Goal: Task Accomplishment & Management: Complete application form

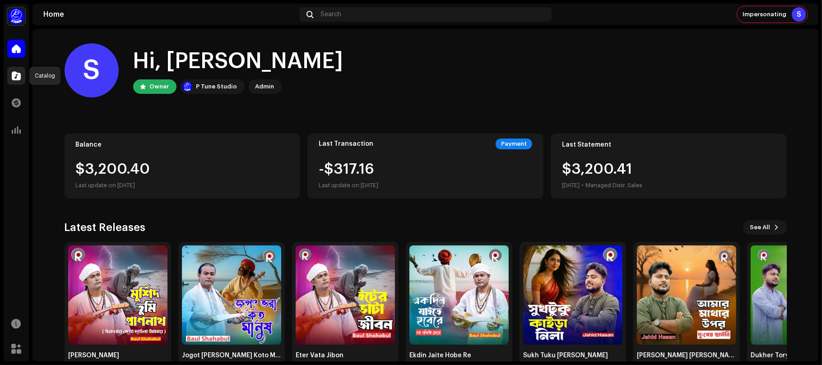
click at [15, 74] on span at bounding box center [16, 75] width 9 height 7
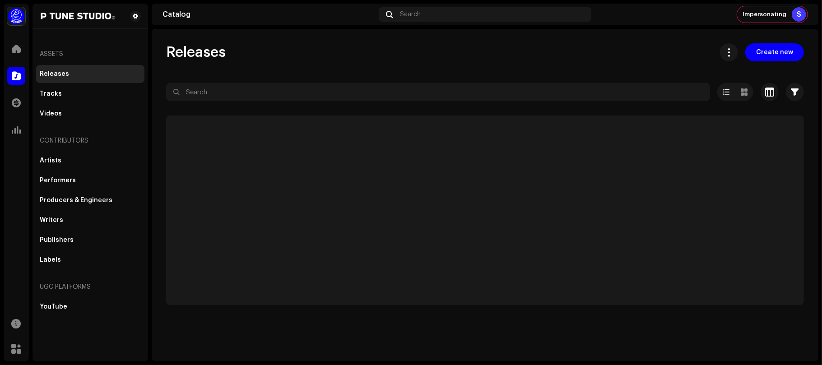
click at [461, 51] on div "Releases Create new" at bounding box center [485, 52] width 638 height 18
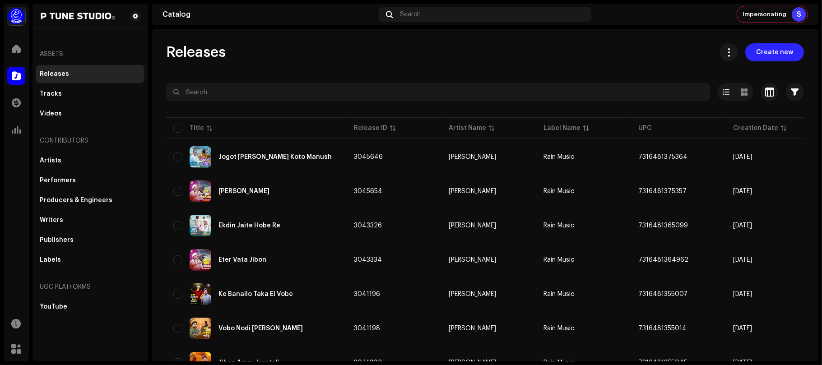
click at [764, 55] on span "Create new" at bounding box center [774, 52] width 37 height 18
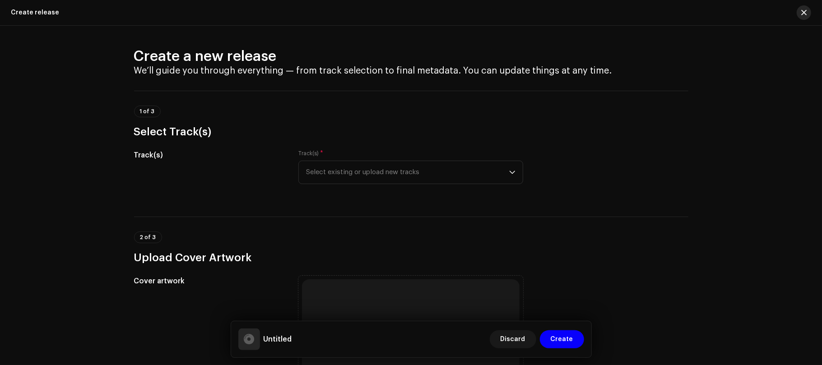
click at [802, 13] on span "button" at bounding box center [803, 12] width 5 height 7
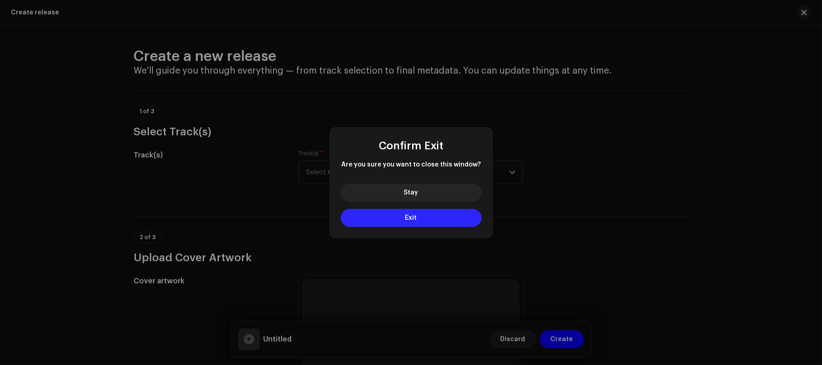
click at [428, 218] on button "Exit" at bounding box center [411, 218] width 141 height 18
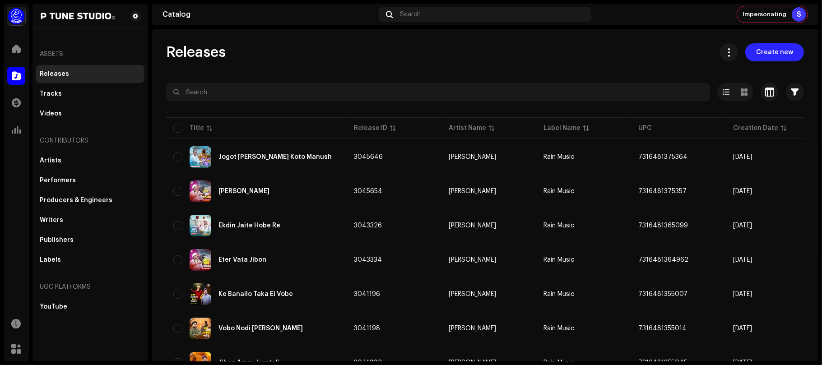
click at [761, 52] on span "Create new" at bounding box center [774, 52] width 37 height 18
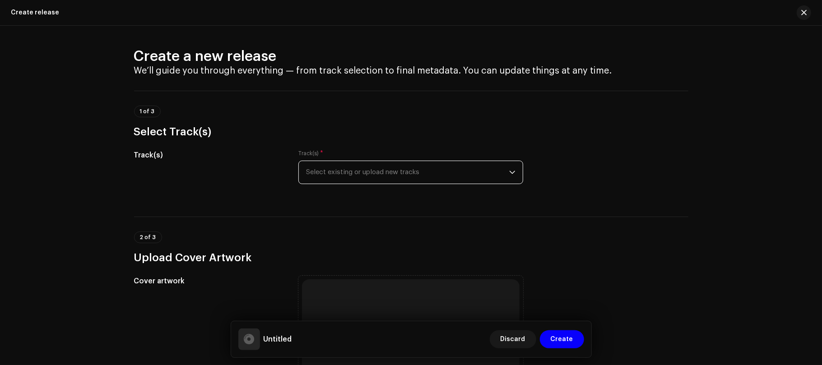
click at [447, 180] on span "Select existing or upload new tracks" at bounding box center [407, 172] width 203 height 23
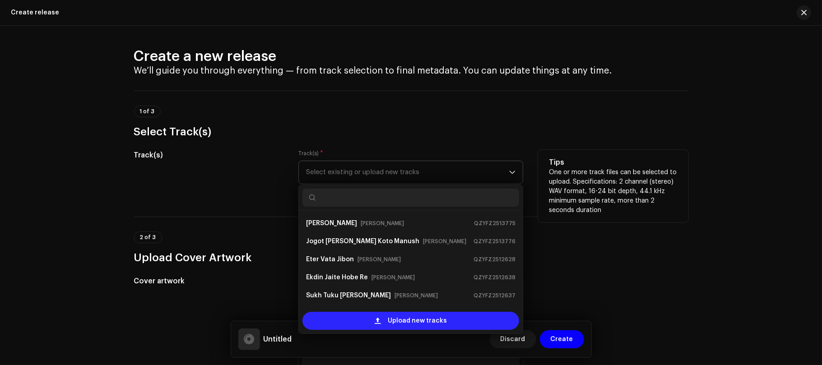
scroll to position [14, 0]
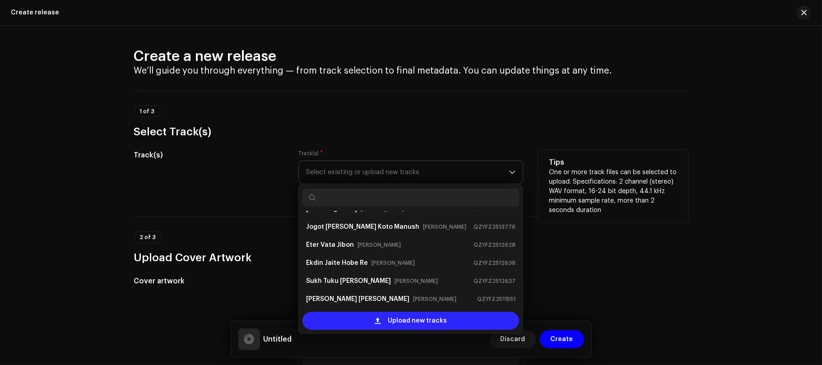
click at [441, 327] on span "Upload new tracks" at bounding box center [417, 321] width 59 height 18
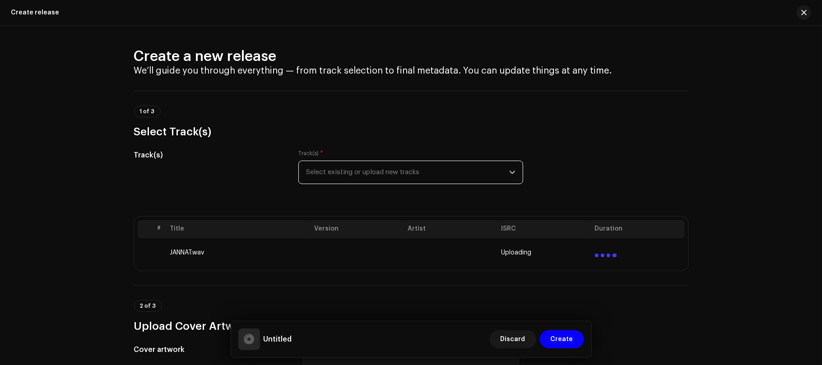
scroll to position [197, 0]
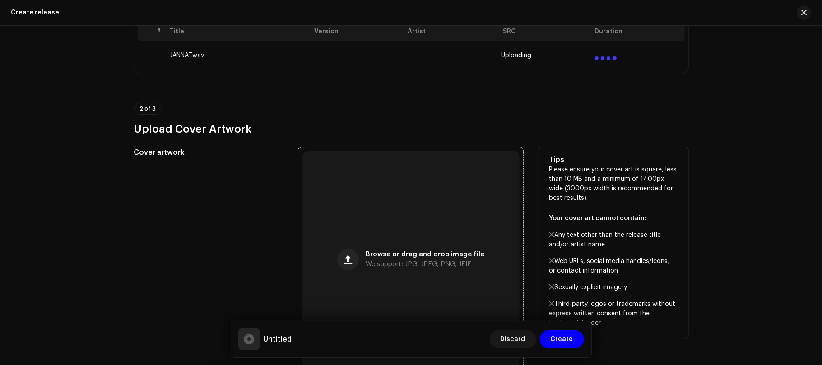
click at [425, 214] on div "Browse or drag and drop image file We support: JPG, JPEG, PNG, JFIF" at bounding box center [411, 260] width 218 height 218
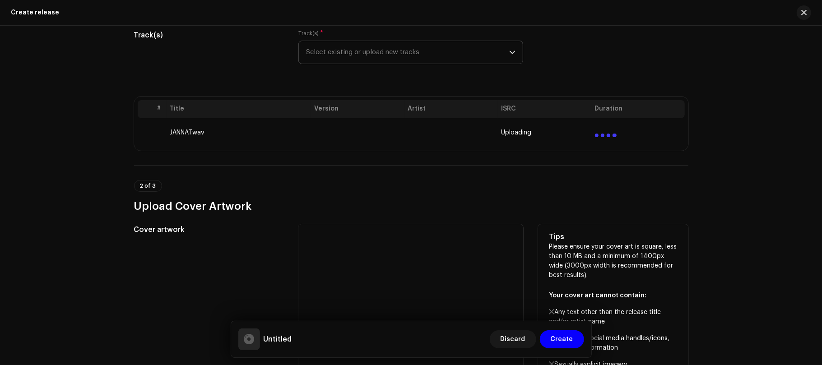
scroll to position [120, 0]
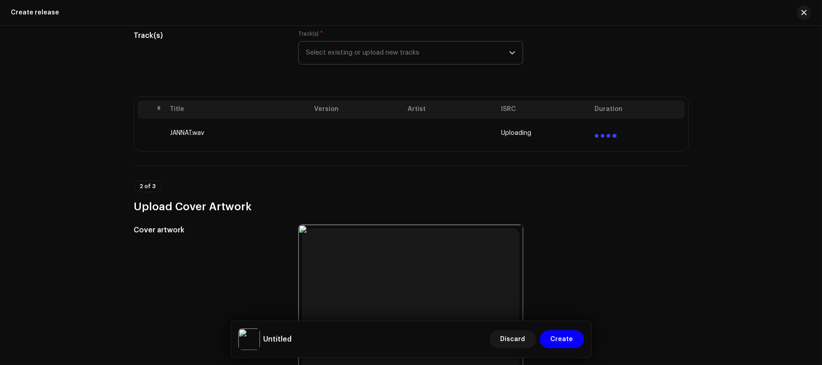
click at [732, 179] on div "Create a new release We’ll guide you through everything — from track selection …" at bounding box center [411, 195] width 822 height 339
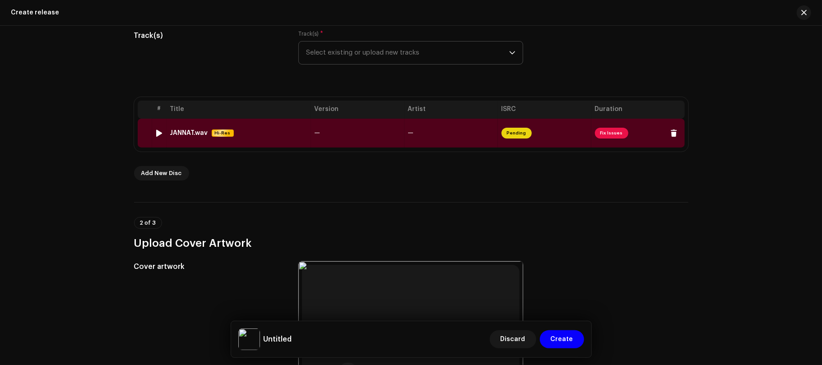
click at [613, 129] on span "Fix Issues" at bounding box center [611, 133] width 33 height 11
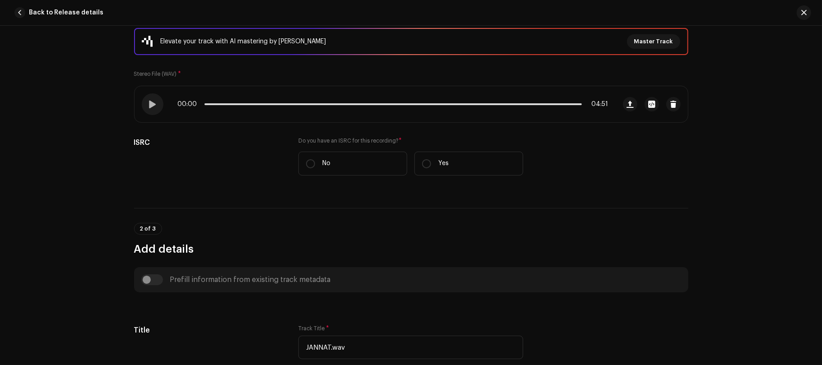
scroll to position [127, 0]
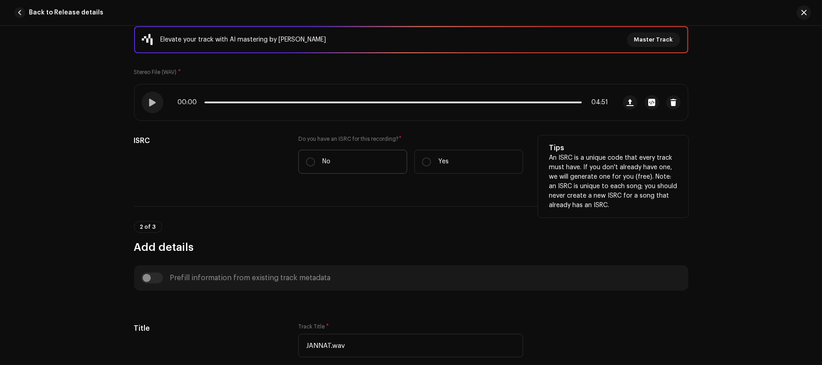
click at [355, 159] on label "No" at bounding box center [352, 162] width 109 height 24
click at [315, 159] on input "No" at bounding box center [310, 162] width 9 height 9
radio input "true"
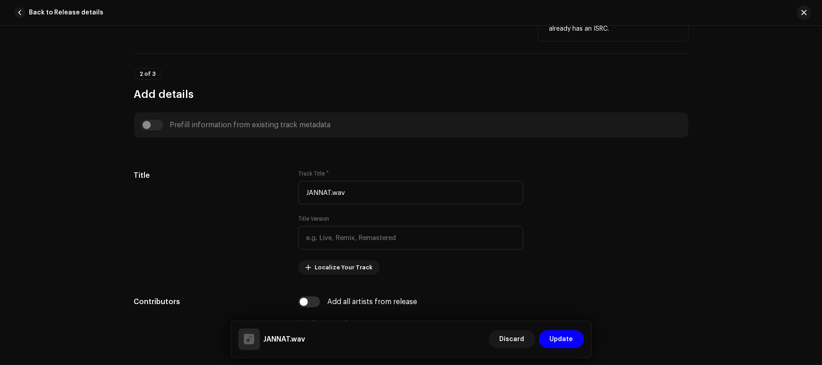
scroll to position [304, 0]
click at [378, 192] on input "JANNAT.wav" at bounding box center [410, 192] width 225 height 23
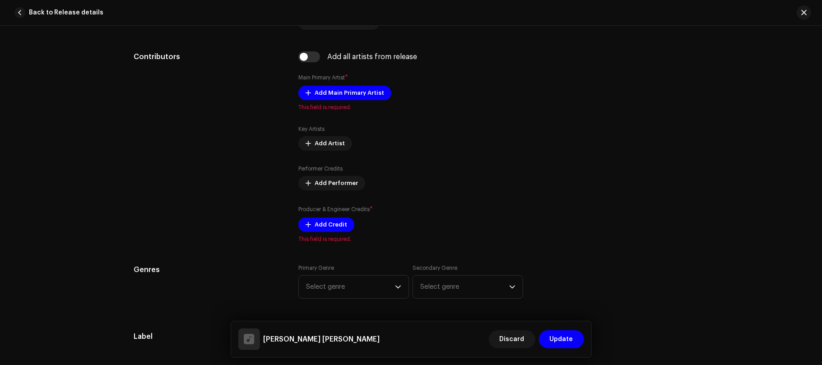
scroll to position [549, 0]
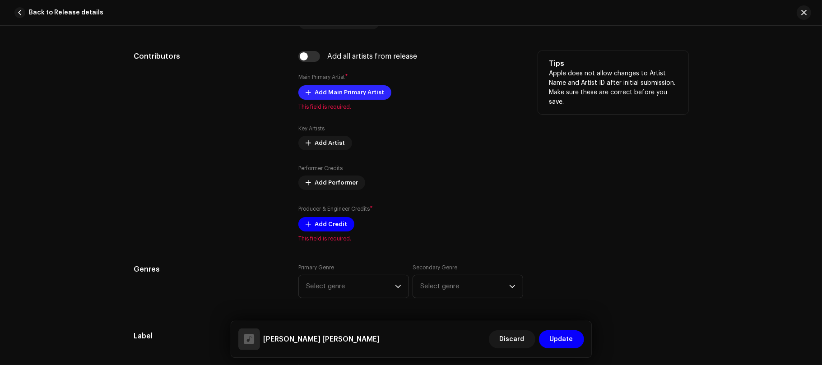
type input "[PERSON_NAME] [PERSON_NAME]"
click at [367, 96] on span "Add Main Primary Artist" at bounding box center [350, 92] width 70 height 18
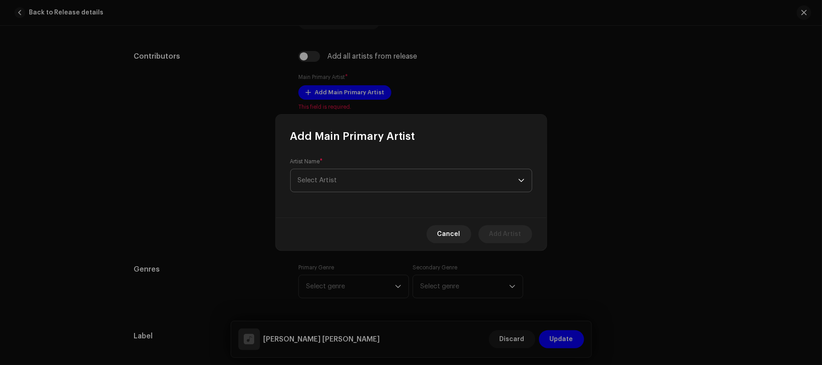
click at [366, 176] on span "Select Artist" at bounding box center [408, 180] width 220 height 23
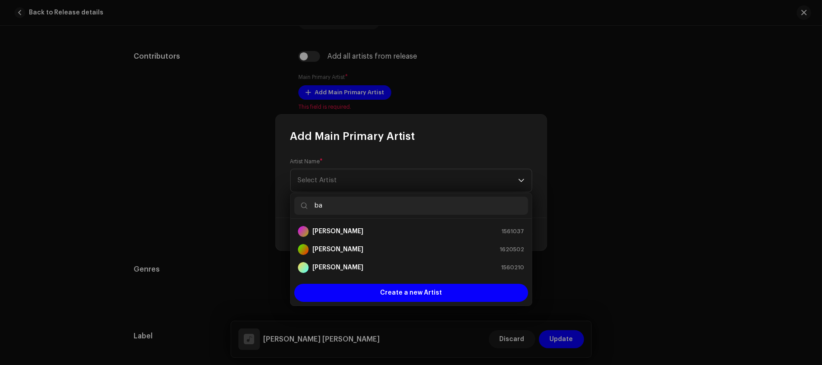
scroll to position [0, 0]
type input "baul"
click at [333, 250] on strong "[PERSON_NAME]" at bounding box center [337, 249] width 51 height 9
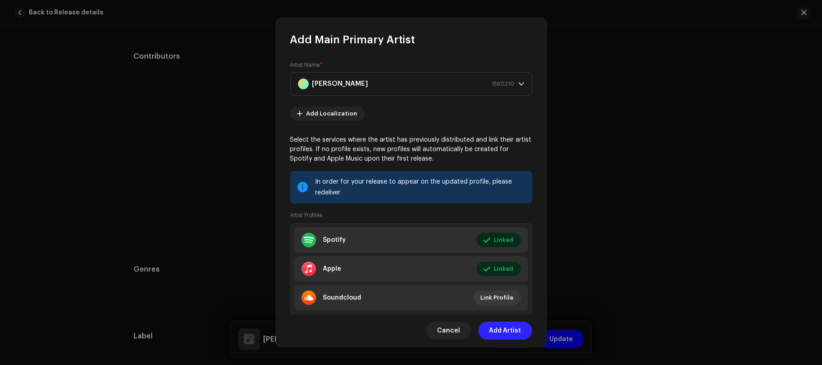
click at [504, 333] on span "Add Artist" at bounding box center [505, 331] width 32 height 18
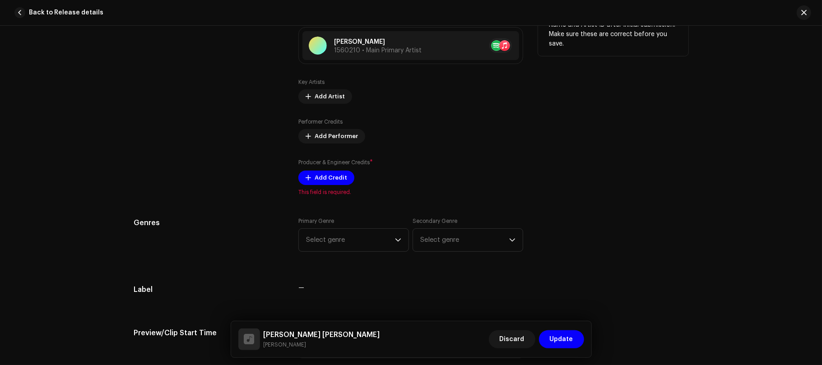
scroll to position [608, 0]
click at [323, 181] on span "Add Credit" at bounding box center [331, 177] width 32 height 18
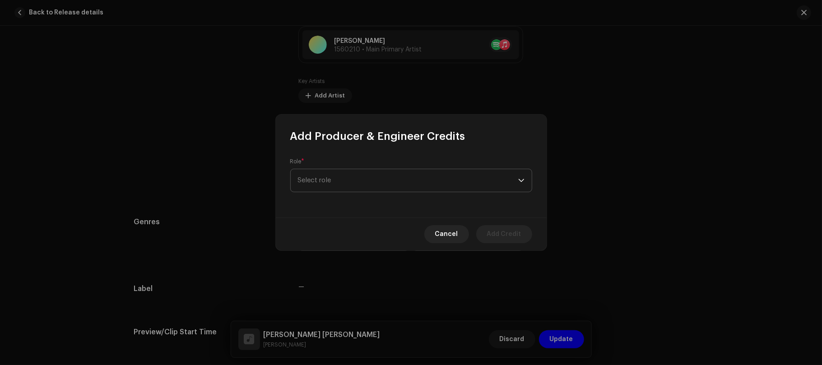
click at [374, 172] on span "Select role" at bounding box center [408, 180] width 220 height 23
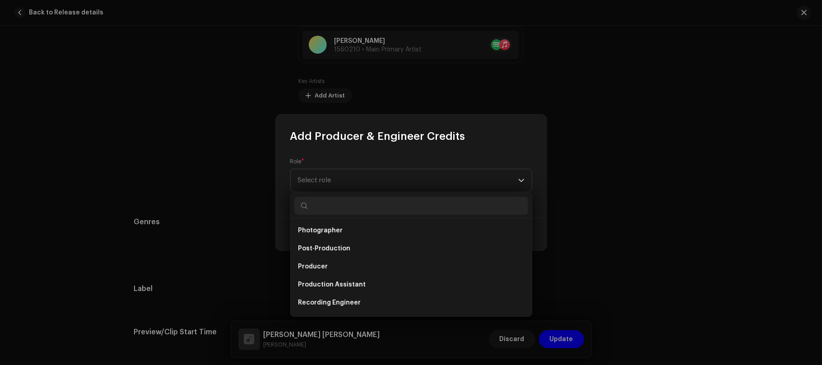
scroll to position [327, 0]
click at [366, 266] on li "Producer" at bounding box center [411, 266] width 234 height 18
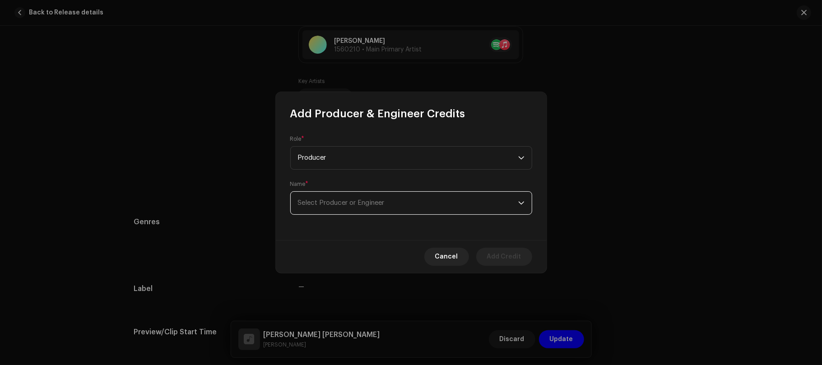
click at [356, 197] on span "Select Producer or Engineer" at bounding box center [408, 203] width 220 height 23
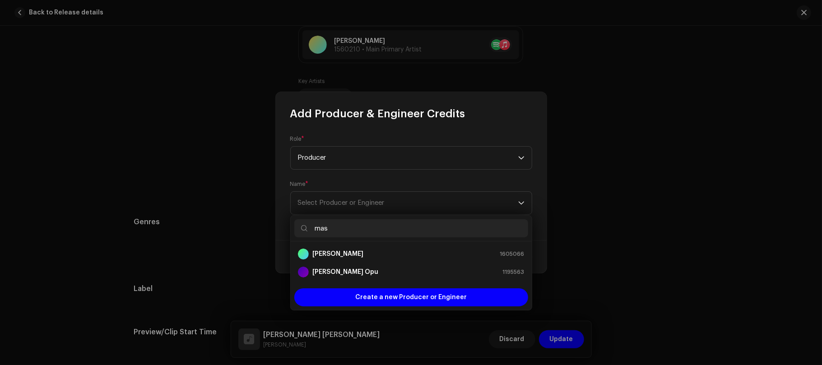
type input "mas"
click at [363, 258] on div "[PERSON_NAME] 1605066" at bounding box center [411, 254] width 227 height 11
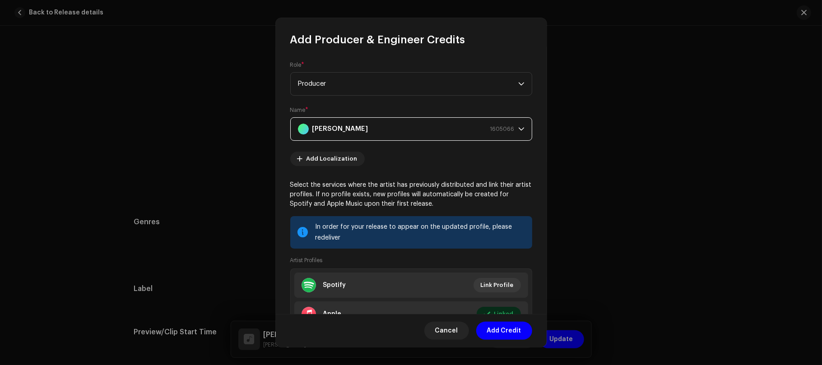
scroll to position [73, 0]
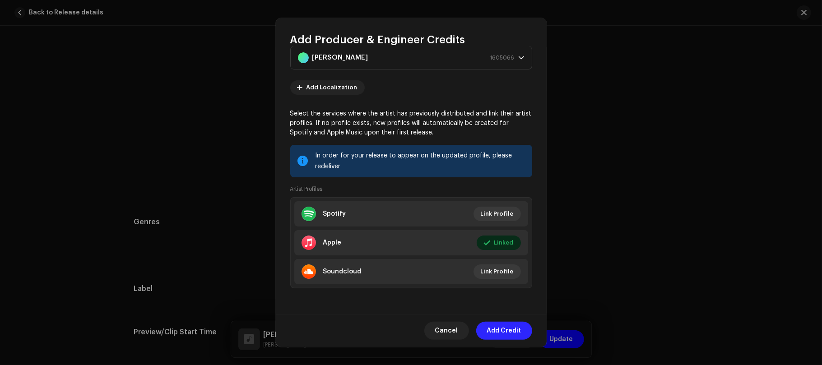
click at [519, 334] on span "Add Credit" at bounding box center [504, 331] width 34 height 18
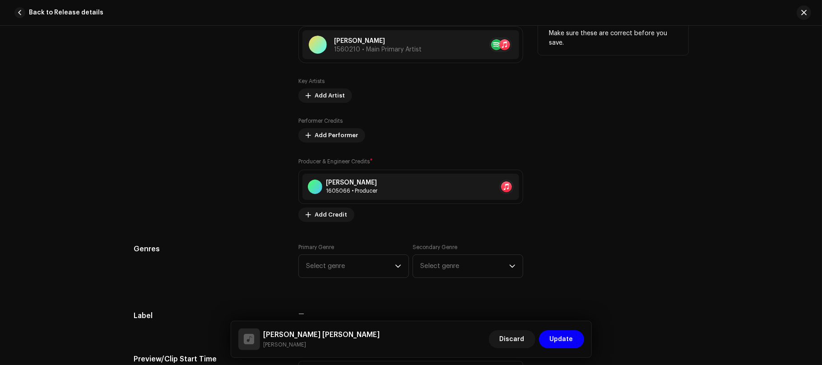
scroll to position [676, 0]
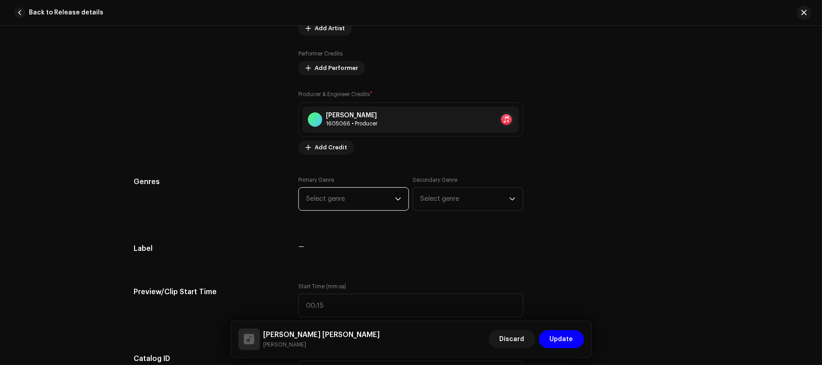
click at [359, 199] on span "Select genre" at bounding box center [350, 199] width 89 height 23
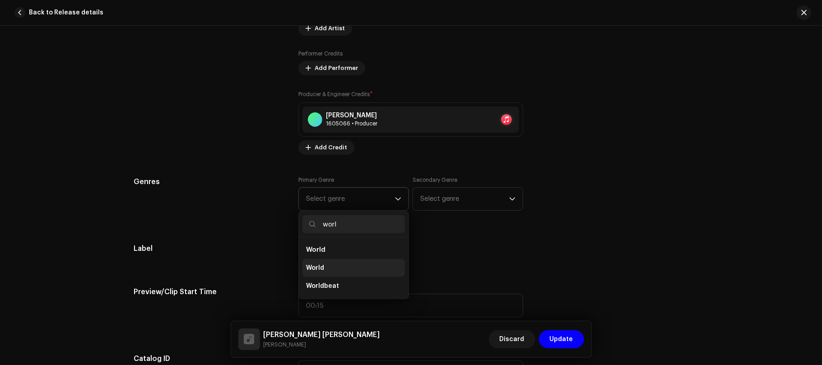
type input "worl"
click at [362, 271] on li "World" at bounding box center [353, 268] width 102 height 18
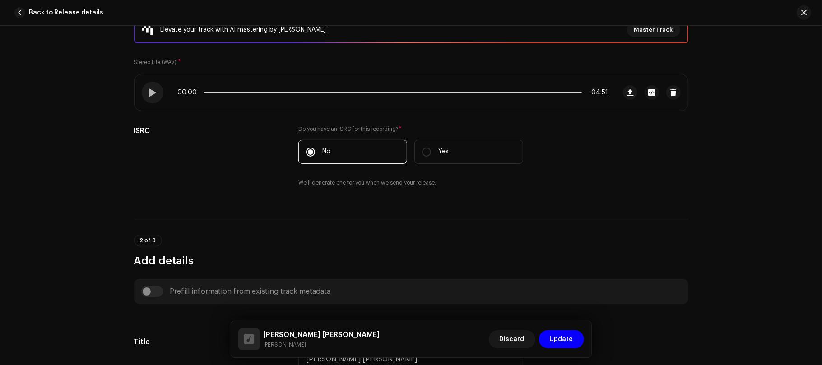
scroll to position [0, 0]
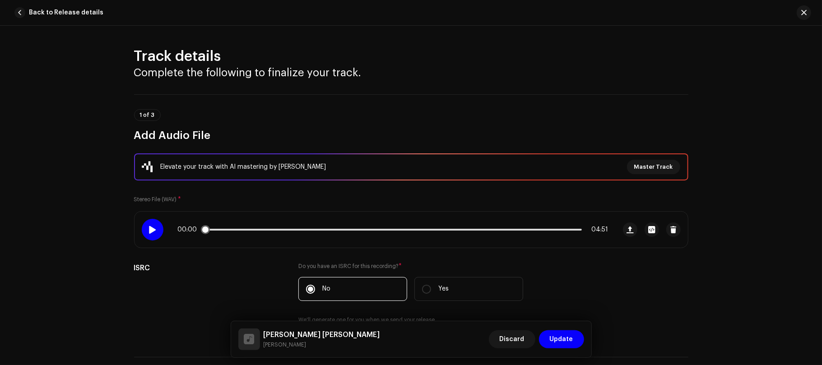
click at [150, 230] on span at bounding box center [152, 229] width 8 height 7
click at [732, 246] on div "Track details Complete the following to finalize your track. 1 of 3 Add Audio F…" at bounding box center [411, 195] width 822 height 339
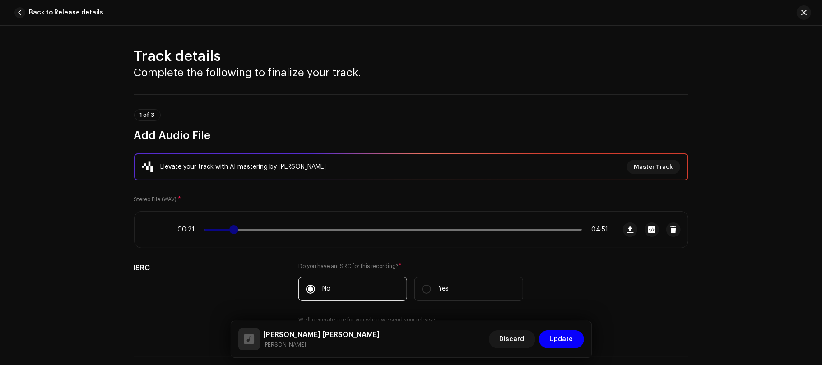
drag, startPoint x: 215, startPoint y: 232, endPoint x: 232, endPoint y: 233, distance: 16.8
click at [232, 233] on span at bounding box center [233, 229] width 9 height 9
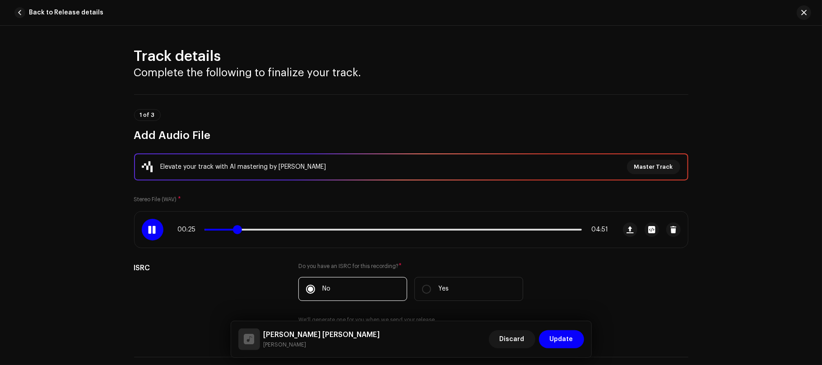
drag, startPoint x: 232, startPoint y: 233, endPoint x: 237, endPoint y: 233, distance: 5.4
click at [237, 233] on span at bounding box center [237, 229] width 9 height 9
click at [243, 232] on span at bounding box center [246, 229] width 9 height 9
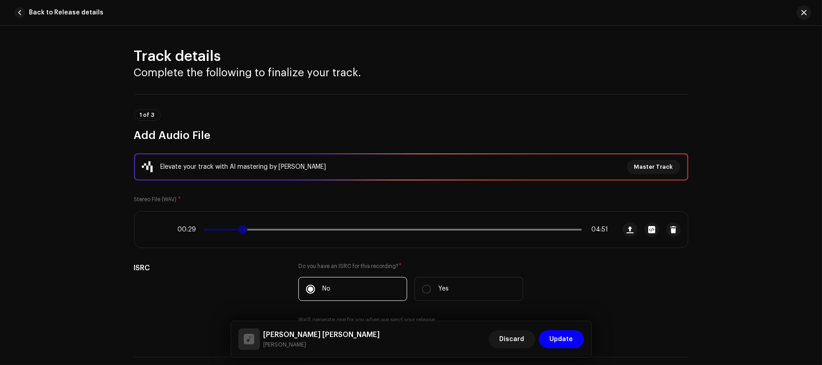
click at [239, 232] on span at bounding box center [242, 229] width 9 height 9
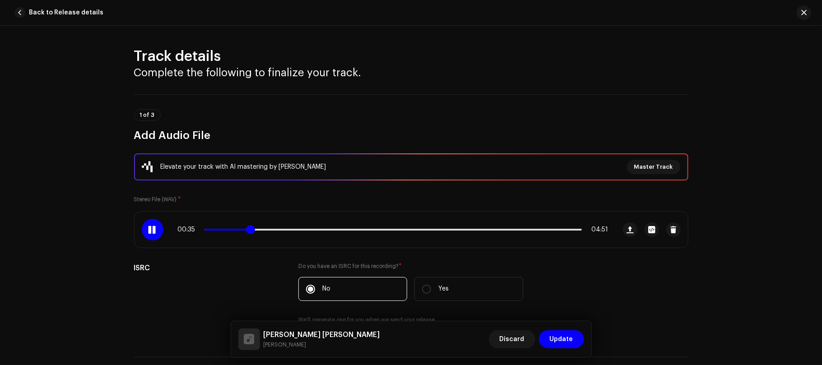
click at [247, 230] on span at bounding box center [250, 229] width 9 height 9
click at [155, 230] on div at bounding box center [153, 230] width 22 height 22
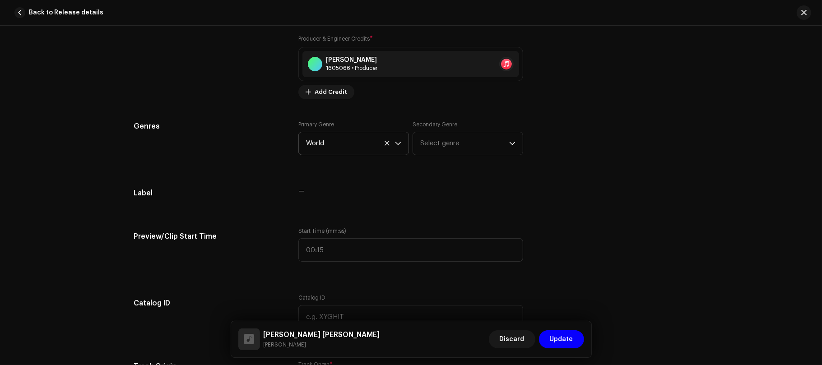
scroll to position [733, 0]
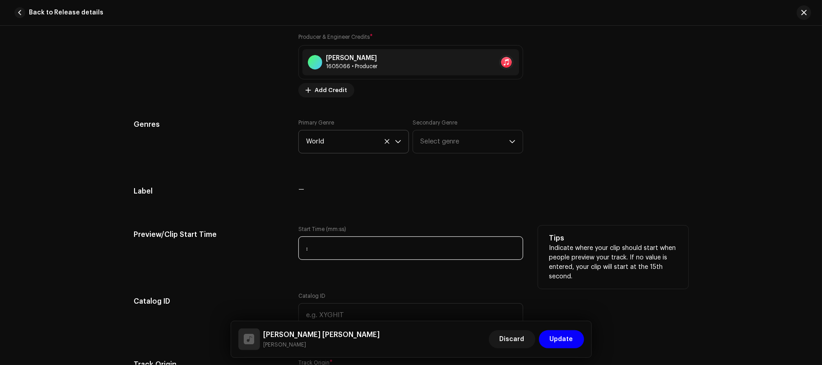
click at [342, 255] on input ":" at bounding box center [410, 247] width 225 height 23
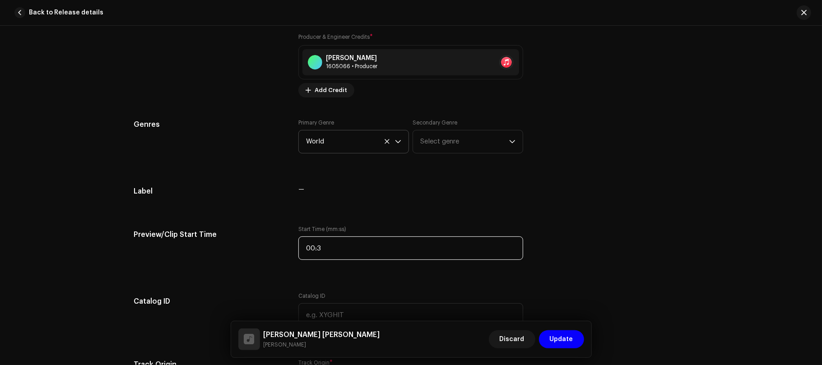
type input "00:36"
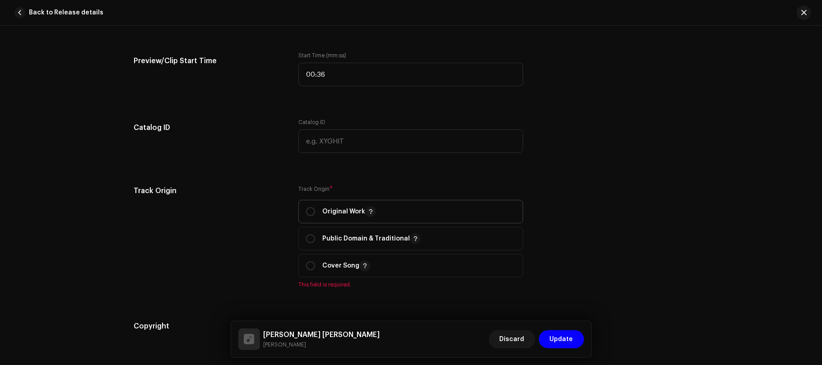
click at [354, 213] on p "Original Work" at bounding box center [349, 211] width 54 height 11
radio input "true"
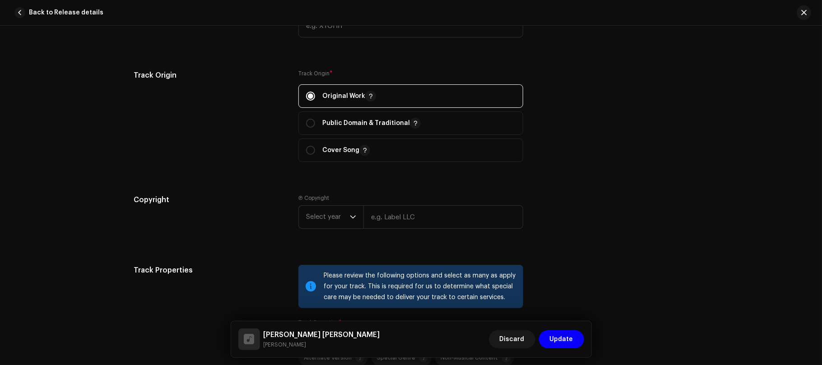
scroll to position [1023, 0]
click at [320, 210] on span "Select year" at bounding box center [328, 216] width 44 height 23
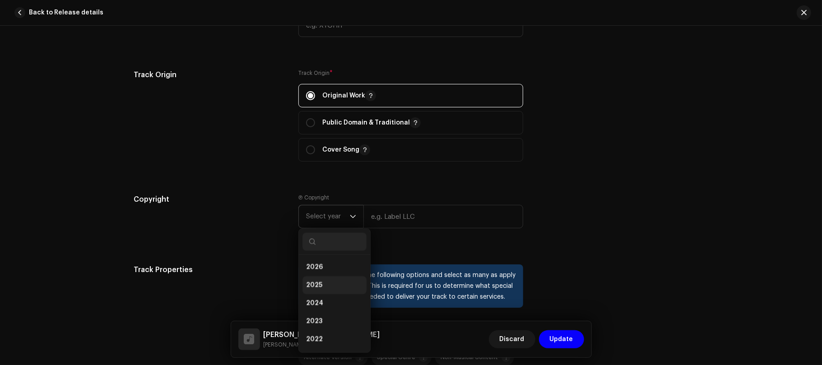
click at [323, 295] on li "2025" at bounding box center [334, 286] width 64 height 18
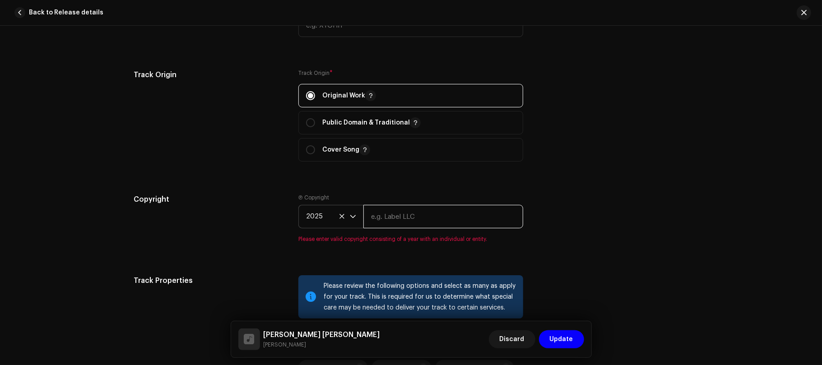
click at [410, 218] on input "text" at bounding box center [443, 216] width 160 height 23
type input "Rain Music"
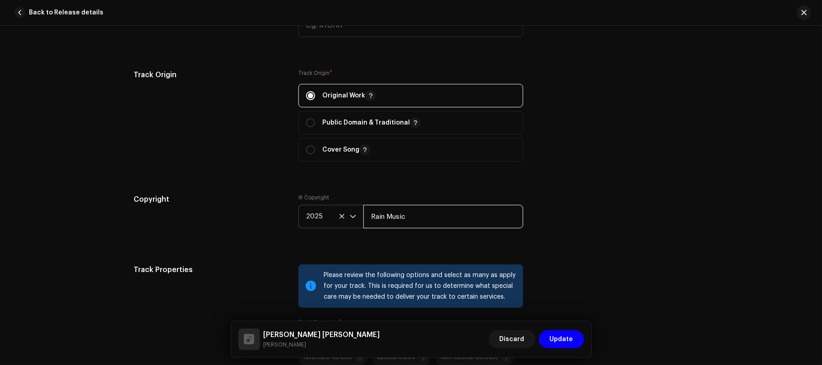
scroll to position [1231, 0]
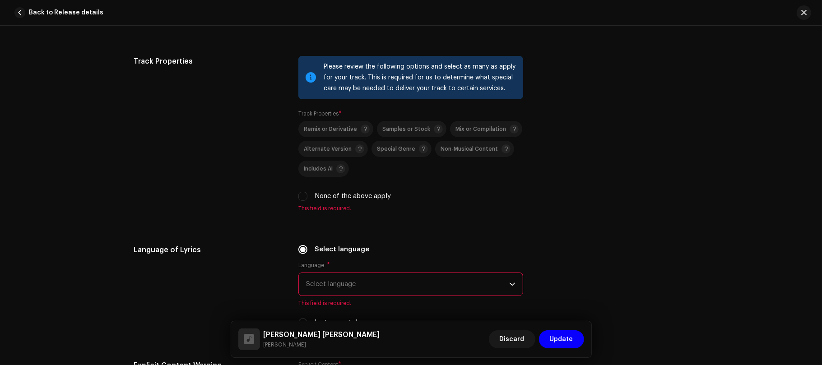
click at [354, 201] on label "None of the above apply" at bounding box center [353, 196] width 76 height 10
click at [307, 201] on input "None of the above apply" at bounding box center [302, 196] width 9 height 9
checkbox input "true"
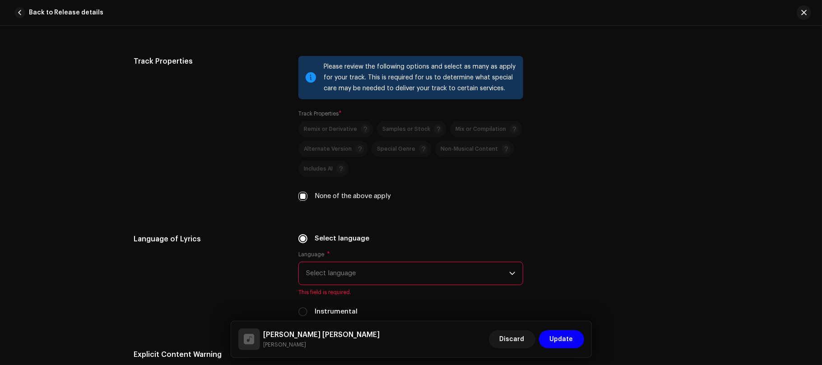
click at [416, 281] on span "Select language" at bounding box center [407, 273] width 203 height 23
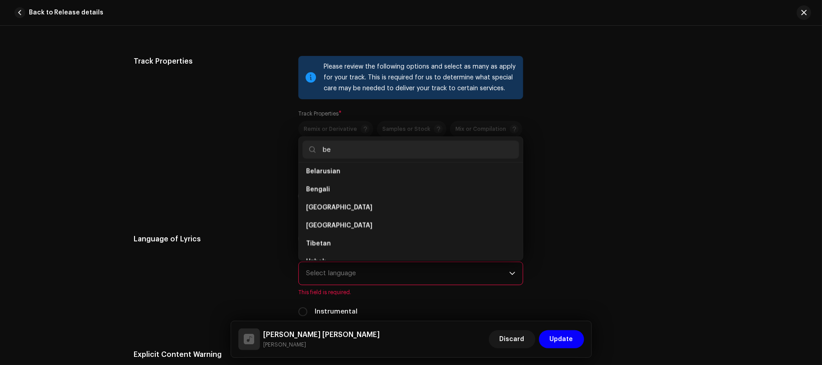
scroll to position [0, 0]
type input "be"
click at [333, 198] on li "Bengali" at bounding box center [410, 194] width 217 height 18
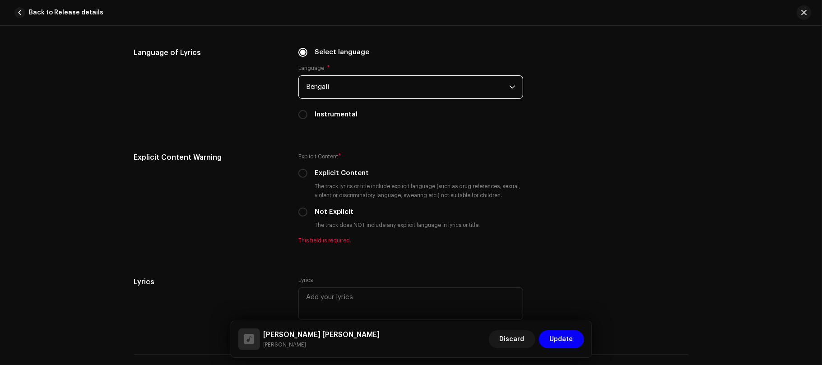
scroll to position [1419, 0]
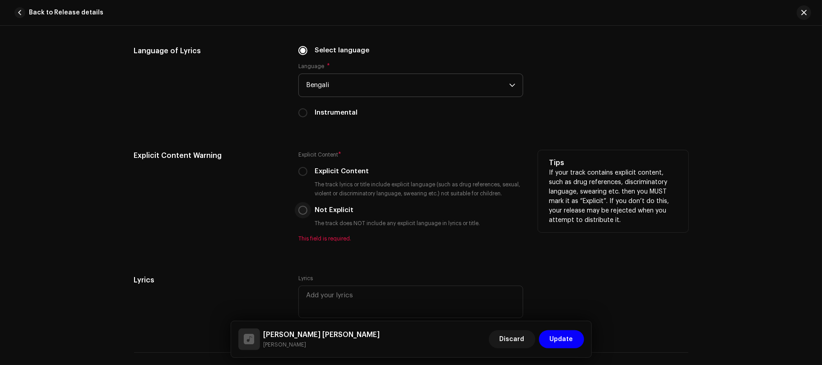
click at [299, 215] on input "Not Explicit" at bounding box center [302, 210] width 9 height 9
radio input "true"
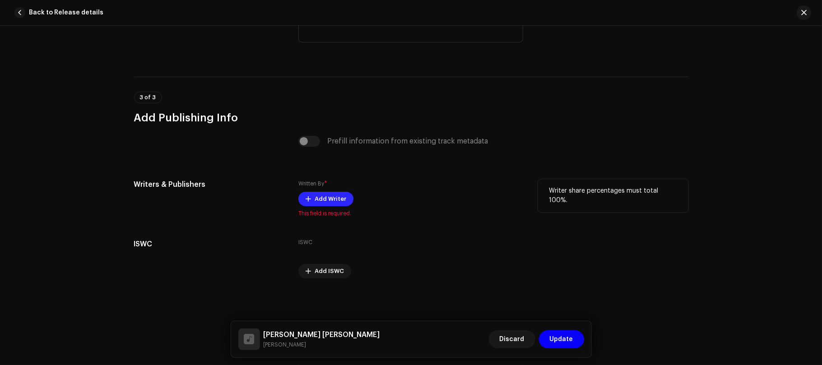
click at [337, 199] on span "Add Writer" at bounding box center [331, 199] width 32 height 18
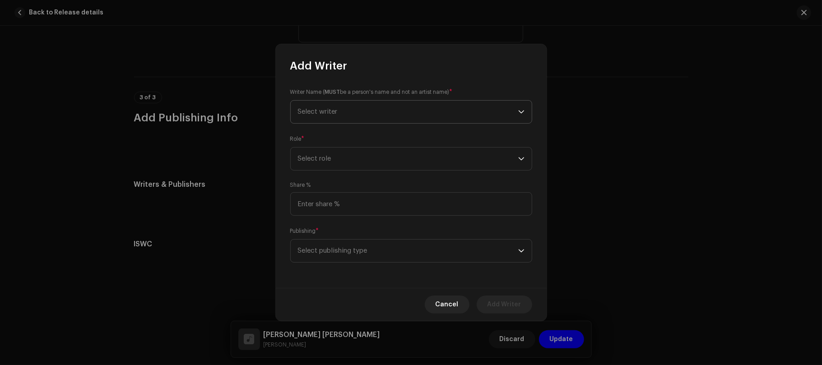
click at [337, 111] on span "Select writer" at bounding box center [318, 111] width 40 height 7
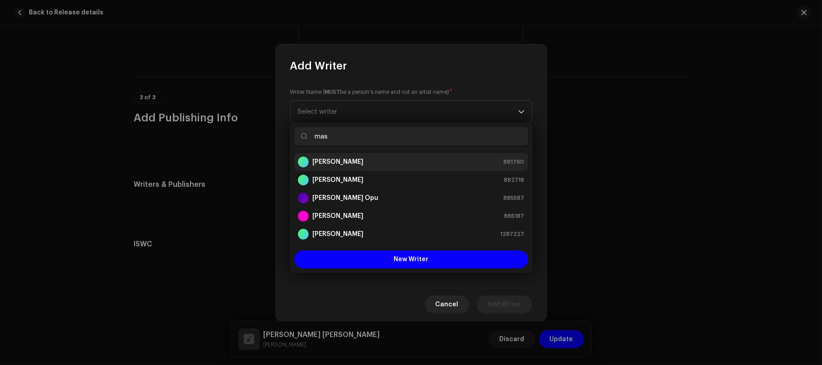
type input "mas"
click at [388, 166] on div "[PERSON_NAME] 881790" at bounding box center [411, 162] width 227 height 11
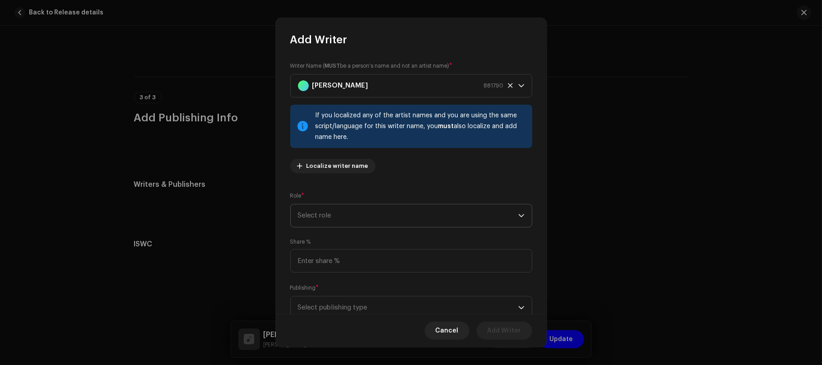
click at [363, 217] on span "Select role" at bounding box center [408, 215] width 220 height 23
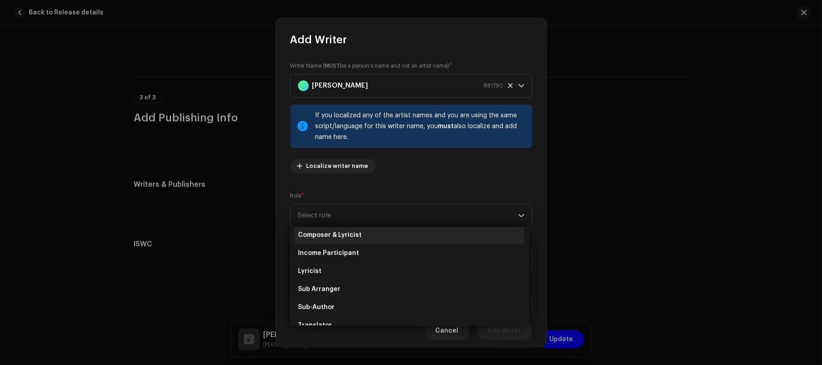
scroll to position [60, 0]
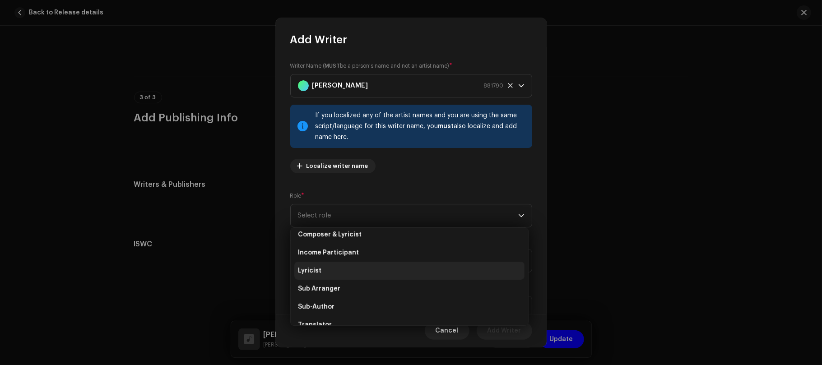
click at [344, 273] on li "Lyricist" at bounding box center [409, 271] width 230 height 18
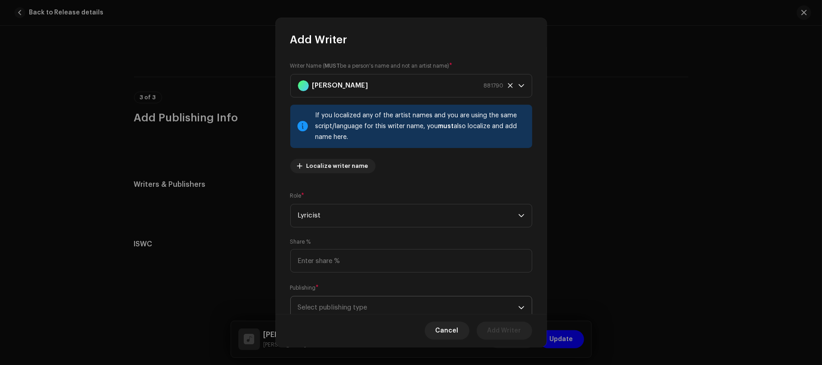
click at [370, 302] on span "Select publishing type" at bounding box center [408, 308] width 220 height 23
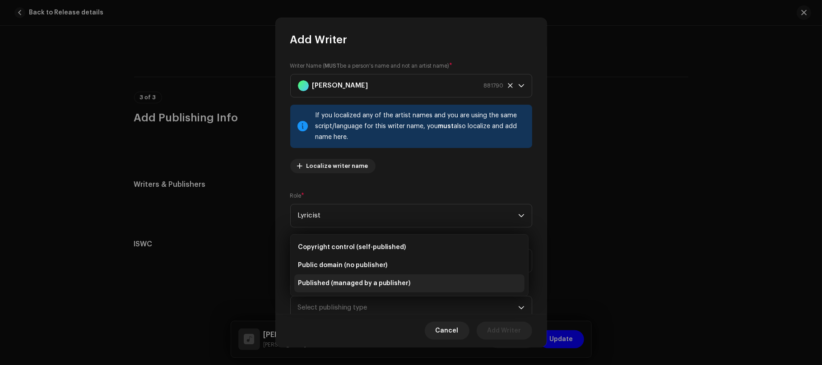
click at [405, 278] on li "Published (managed by a publisher)" at bounding box center [409, 283] width 230 height 18
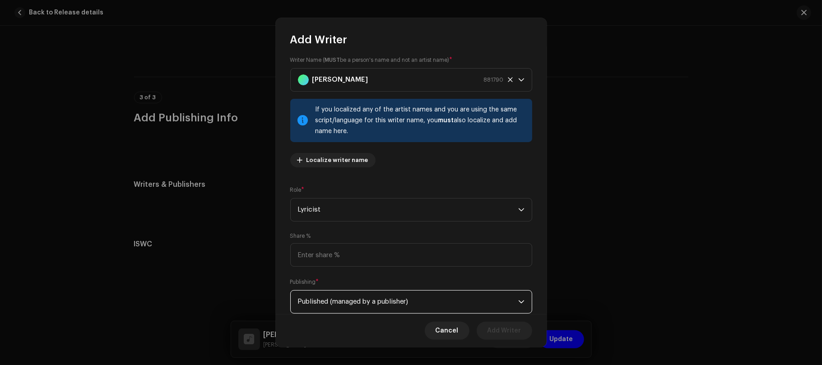
scroll to position [77, 0]
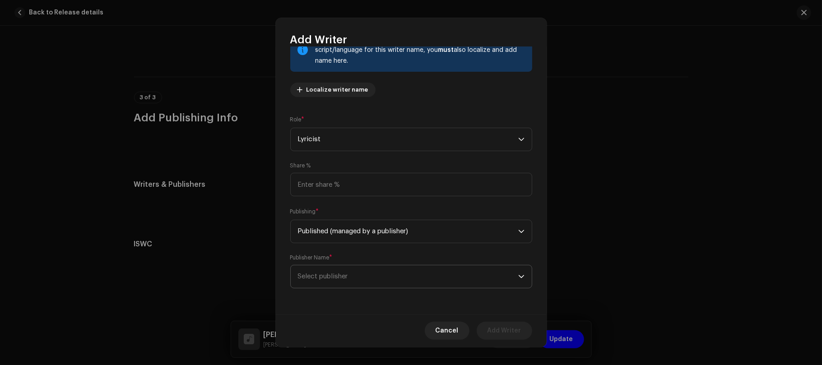
click at [374, 274] on span "Select publisher" at bounding box center [408, 276] width 220 height 23
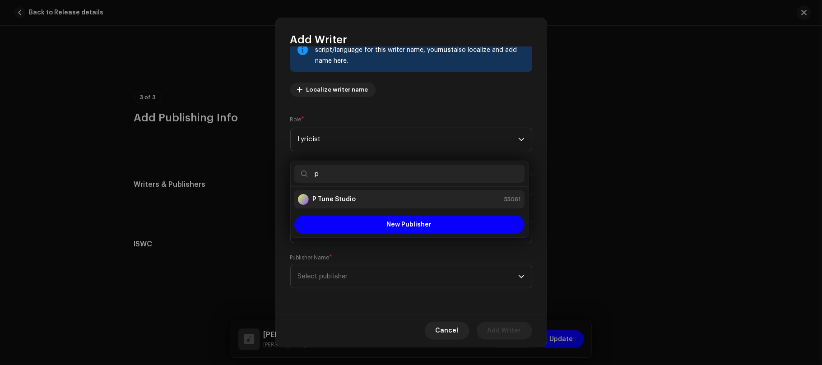
type input "p"
click at [344, 196] on strong "P Tune Studio" at bounding box center [333, 199] width 43 height 9
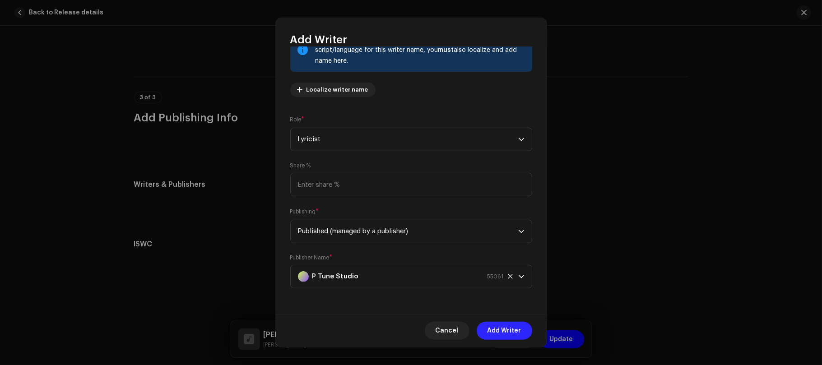
click at [505, 331] on span "Add Writer" at bounding box center [504, 331] width 34 height 18
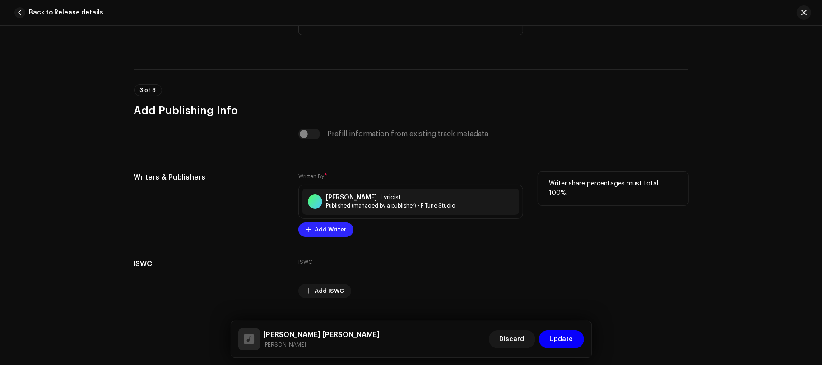
click at [324, 237] on span "Add Writer" at bounding box center [331, 230] width 32 height 18
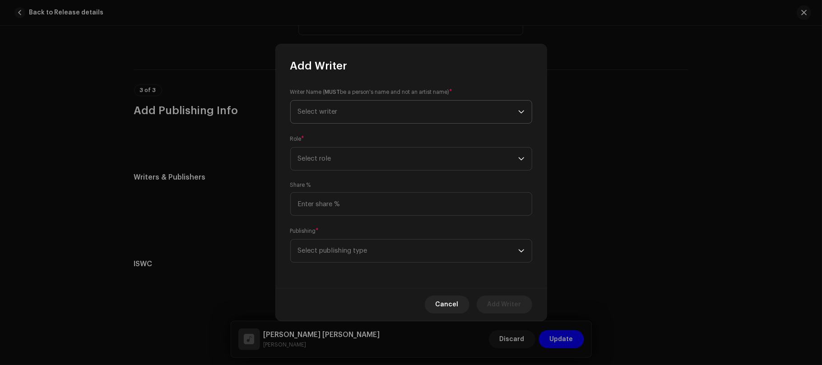
click at [321, 107] on span "Select writer" at bounding box center [408, 112] width 220 height 23
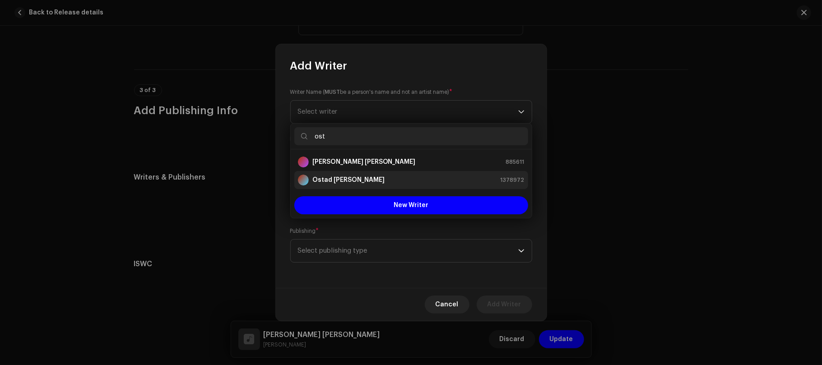
type input "ost"
click at [387, 182] on div "Ostad [PERSON_NAME] 1378972" at bounding box center [411, 180] width 227 height 11
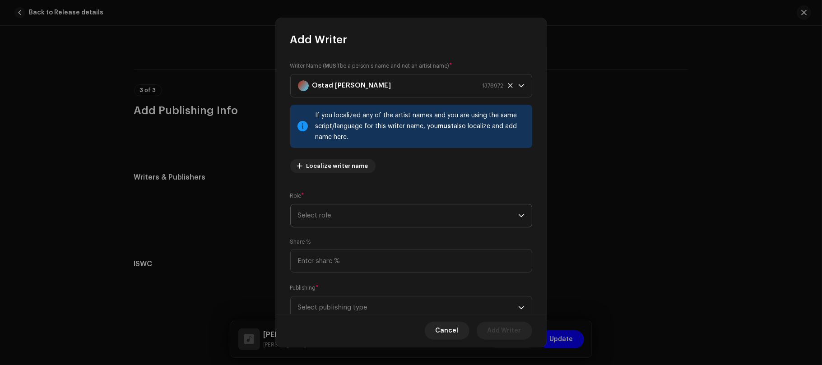
click at [338, 209] on span "Select role" at bounding box center [408, 215] width 220 height 23
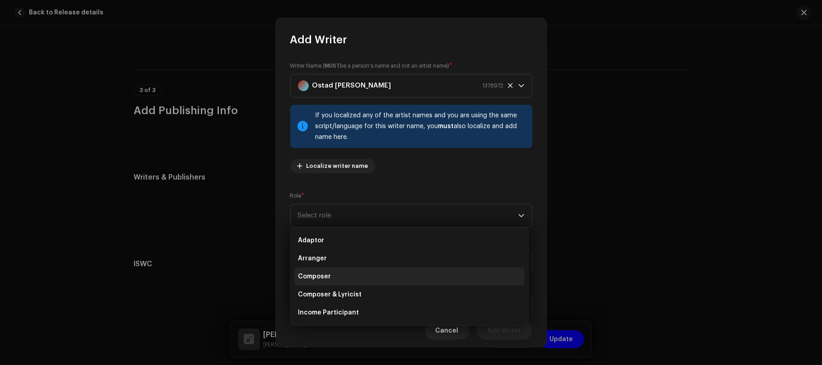
click at [338, 274] on li "Composer" at bounding box center [409, 277] width 230 height 18
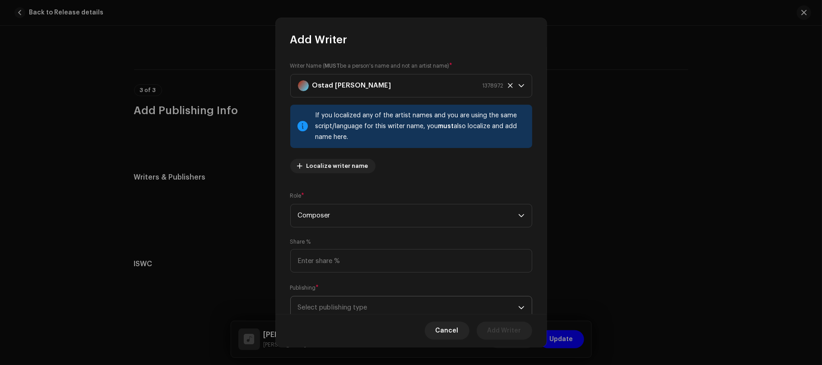
click at [389, 310] on span "Select publishing type" at bounding box center [408, 308] width 220 height 23
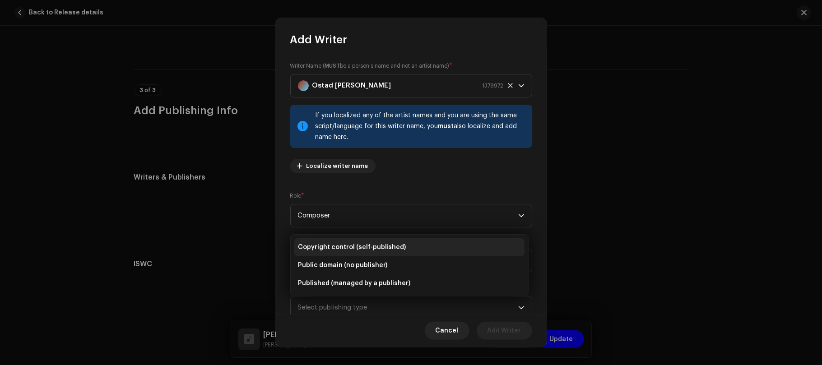
click at [380, 240] on li "Copyright control (self-published)" at bounding box center [409, 247] width 230 height 18
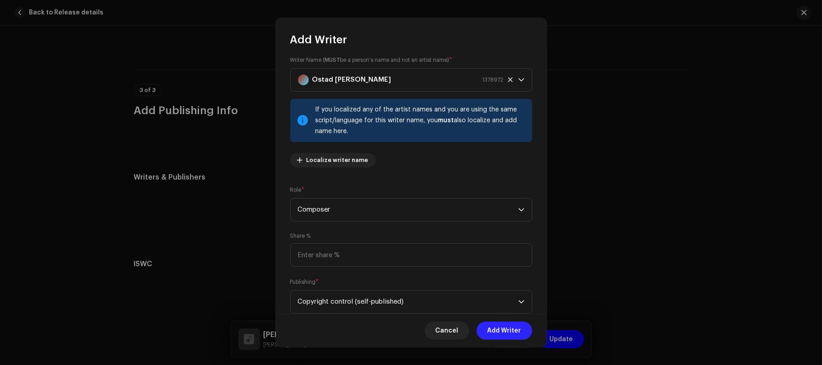
click at [497, 330] on span "Add Writer" at bounding box center [504, 331] width 34 height 18
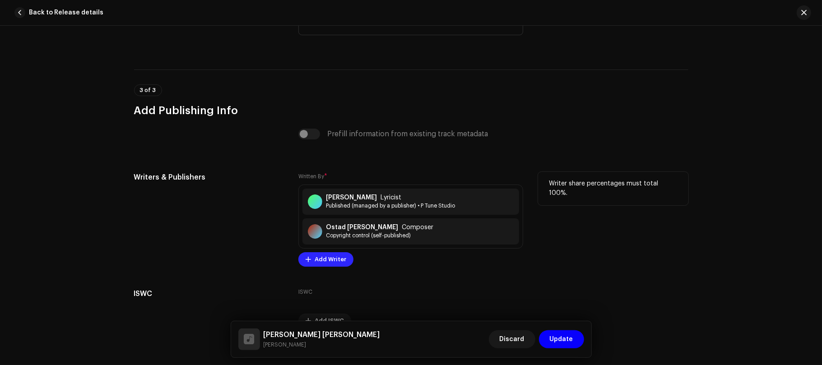
click at [328, 262] on span "Add Writer" at bounding box center [331, 259] width 32 height 18
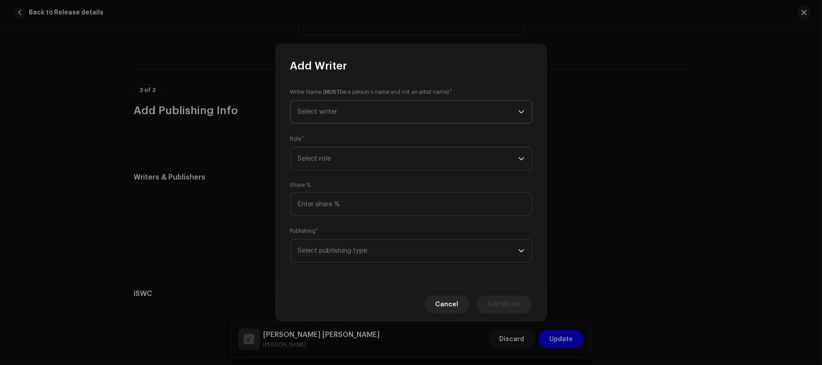
click at [344, 116] on span "Select writer" at bounding box center [408, 112] width 220 height 23
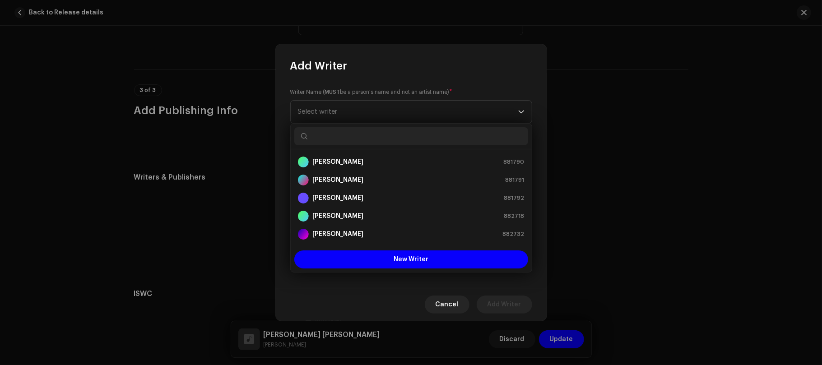
click at [360, 130] on input "text" at bounding box center [411, 136] width 234 height 18
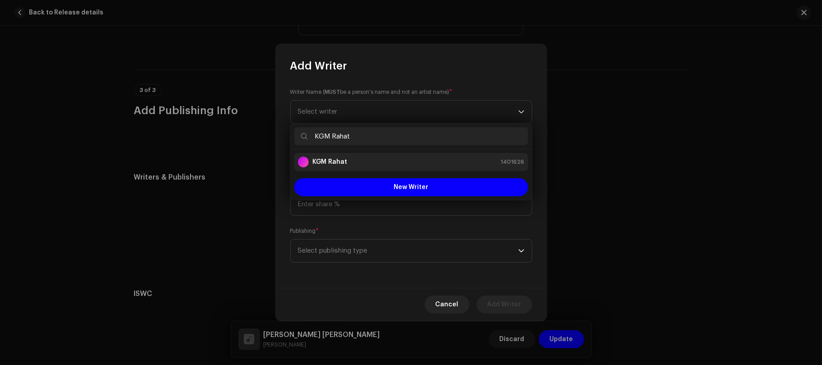
type input "KGM Rahat"
click at [376, 160] on div "KGM Rahat 1401626" at bounding box center [411, 162] width 227 height 11
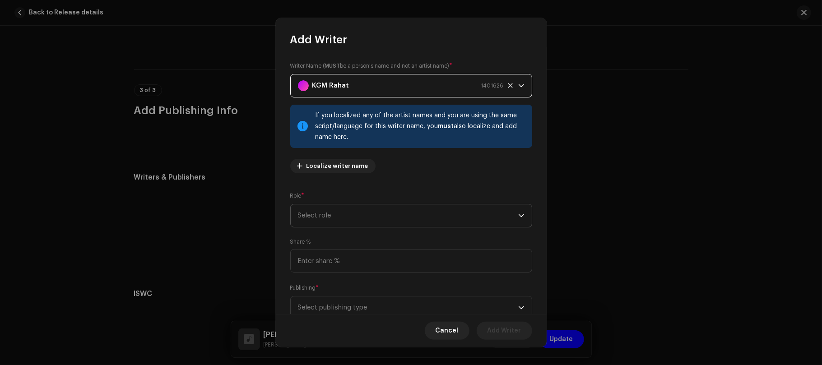
click at [372, 206] on span "Select role" at bounding box center [408, 215] width 220 height 23
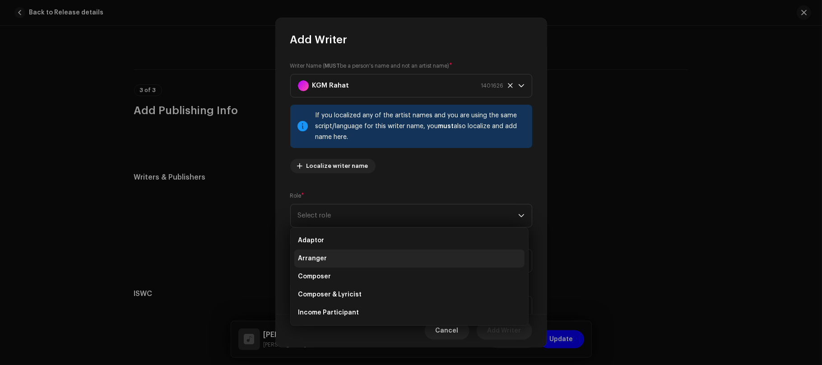
click at [343, 257] on li "Arranger" at bounding box center [409, 259] width 230 height 18
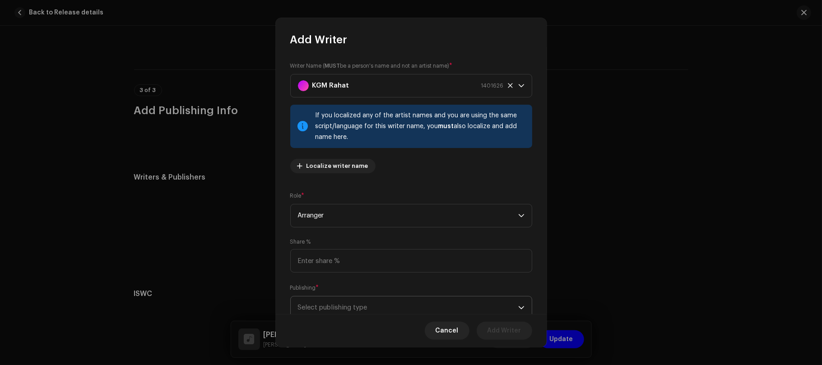
click at [392, 304] on span "Select publishing type" at bounding box center [408, 308] width 220 height 23
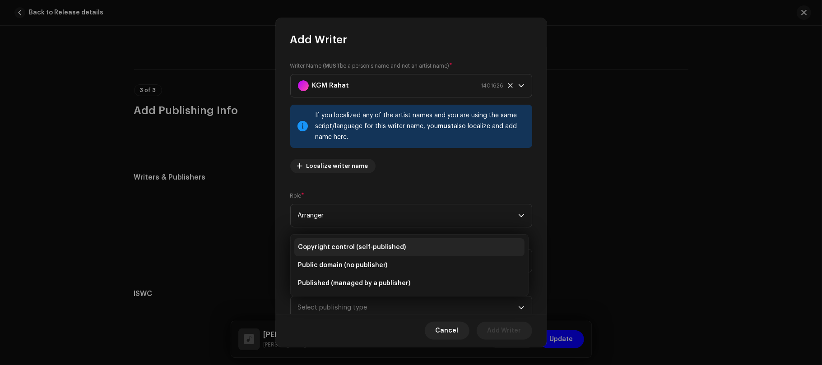
click at [364, 239] on li "Copyright control (self-published)" at bounding box center [409, 247] width 230 height 18
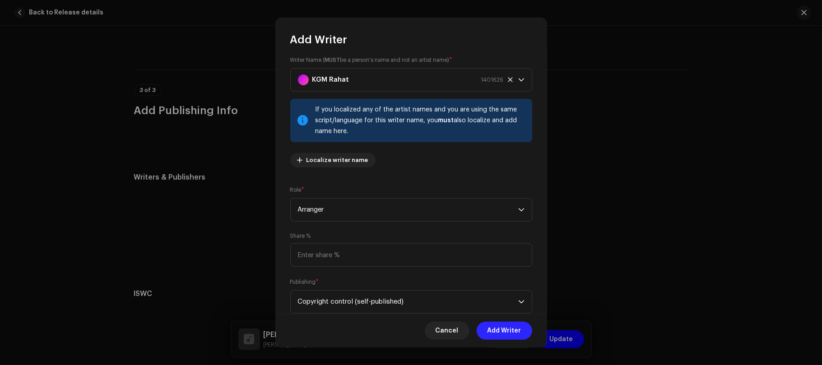
click at [501, 331] on span "Add Writer" at bounding box center [504, 331] width 34 height 18
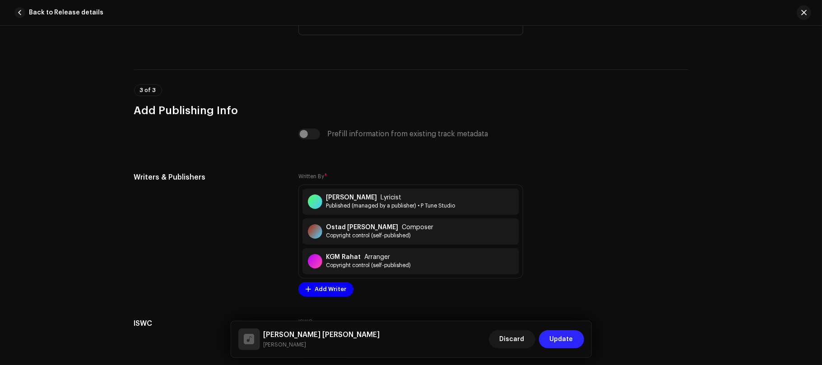
click at [556, 338] on span "Update" at bounding box center [561, 339] width 23 height 18
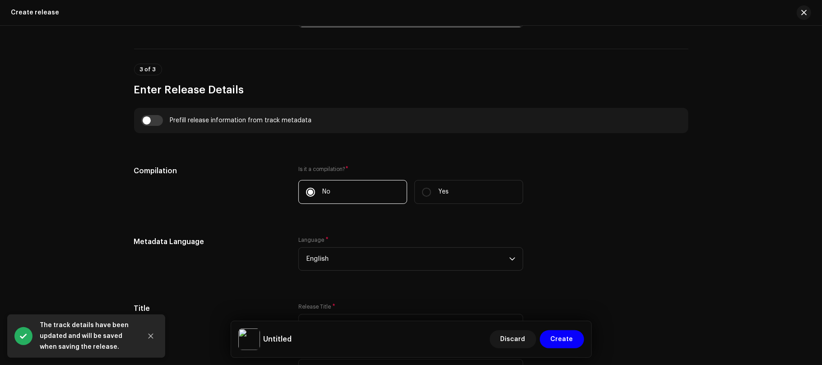
scroll to position [579, 0]
click at [158, 121] on input "checkbox" at bounding box center [152, 120] width 22 height 11
checkbox input "true"
type input "[PERSON_NAME] [PERSON_NAME]"
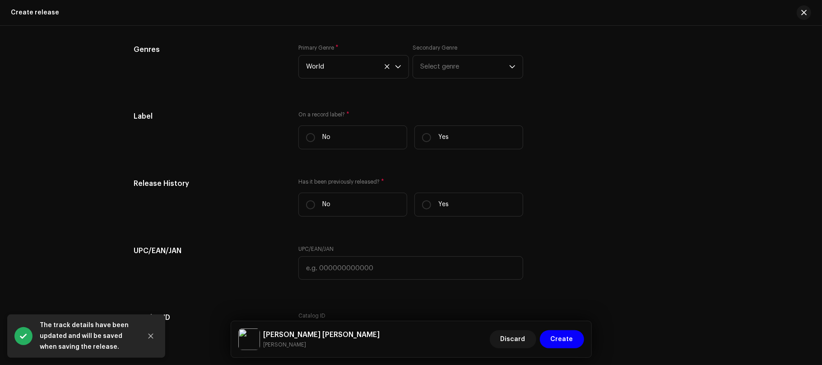
scroll to position [1276, 0]
click at [463, 136] on label "Yes" at bounding box center [468, 137] width 109 height 24
click at [431, 136] on input "Yes" at bounding box center [426, 136] width 9 height 9
radio input "true"
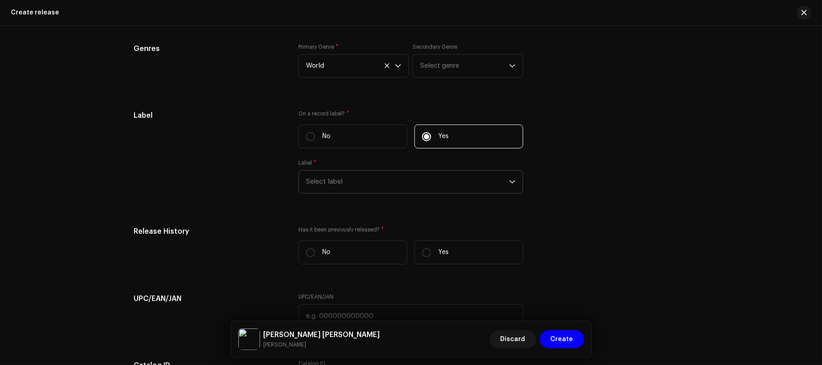
click at [401, 183] on span "Select label" at bounding box center [407, 182] width 203 height 23
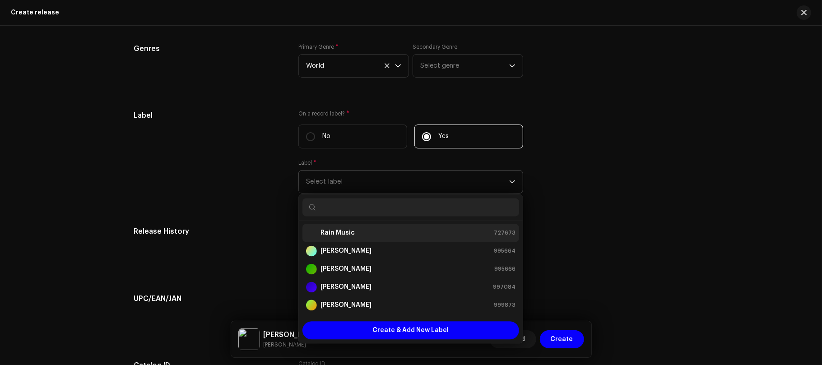
click at [378, 238] on div "Rain Music 727673" at bounding box center [410, 232] width 209 height 11
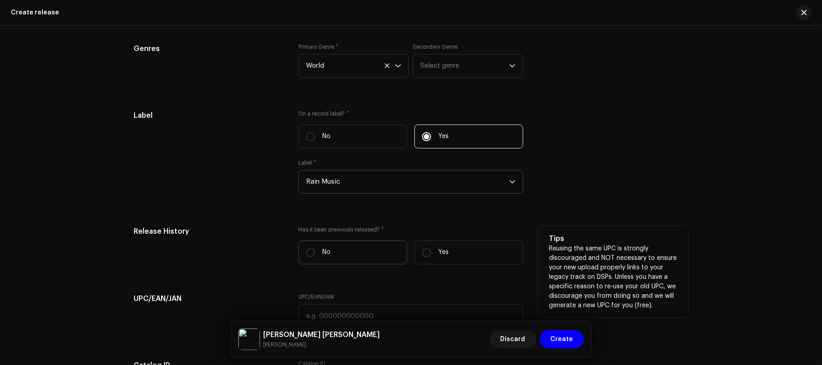
click at [364, 255] on label "No" at bounding box center [352, 253] width 109 height 24
click at [315, 255] on input "No" at bounding box center [310, 252] width 9 height 9
radio input "true"
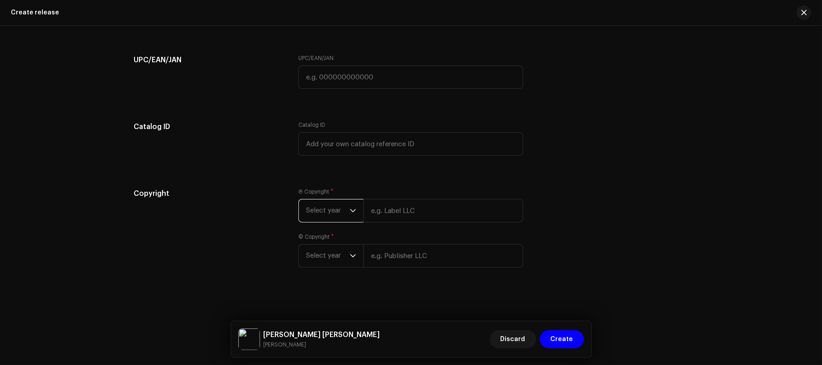
click at [327, 210] on span "Select year" at bounding box center [328, 210] width 44 height 23
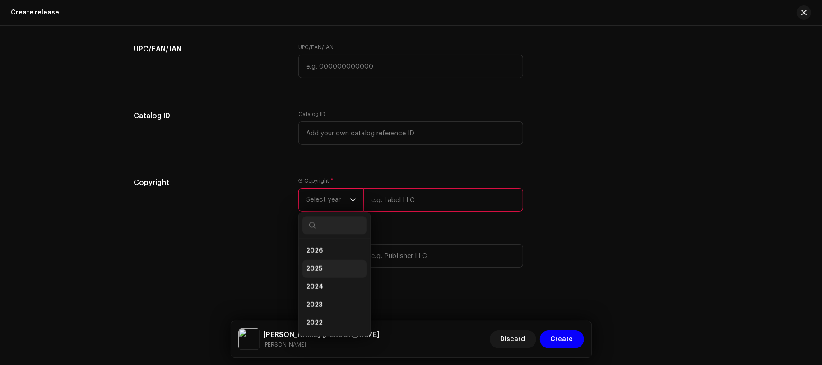
click at [331, 278] on li "2025" at bounding box center [334, 269] width 64 height 18
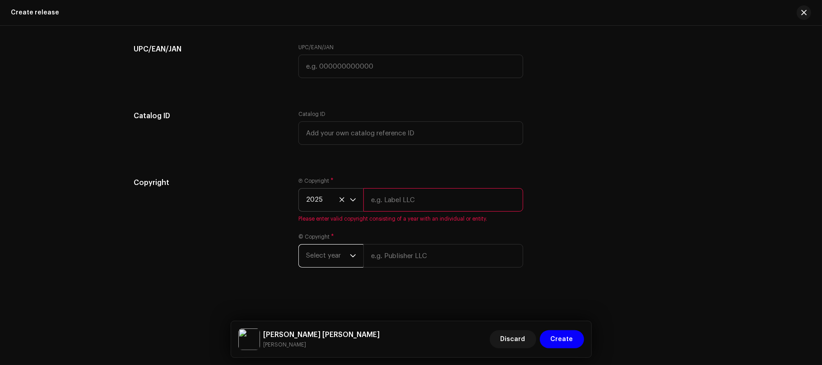
click at [331, 267] on span "Select year" at bounding box center [328, 256] width 44 height 23
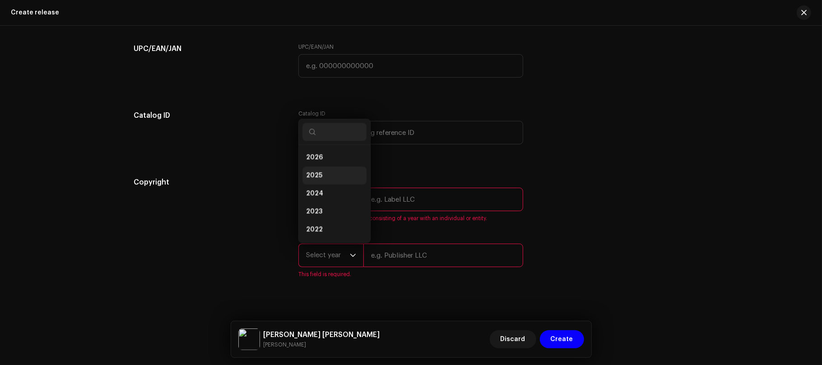
click at [330, 185] on li "2025" at bounding box center [334, 176] width 64 height 18
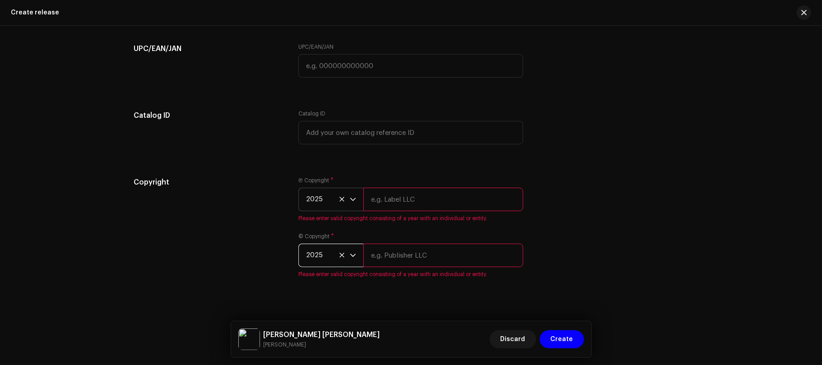
click at [409, 211] on input "text" at bounding box center [443, 199] width 160 height 23
type input "Rain Music"
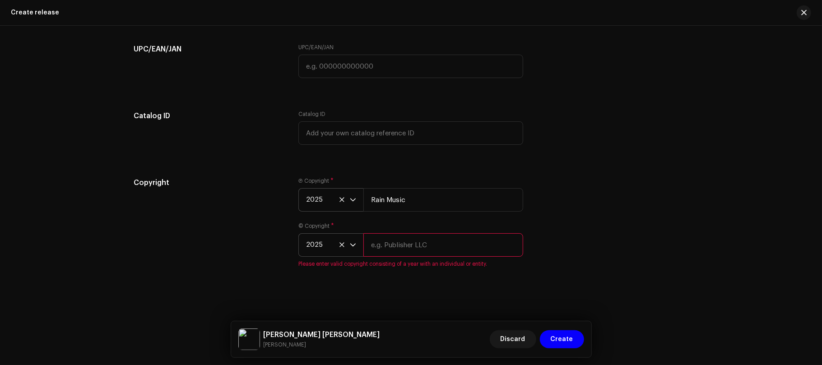
click at [405, 250] on input "text" at bounding box center [443, 244] width 160 height 23
type input "Rain Music"
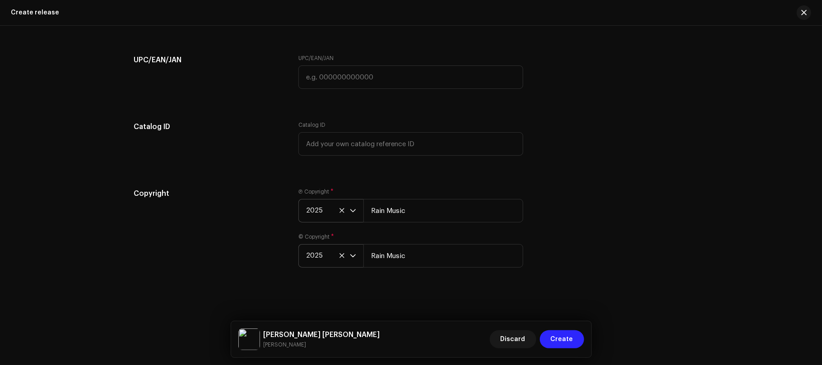
click at [558, 342] on span "Create" at bounding box center [562, 339] width 23 height 18
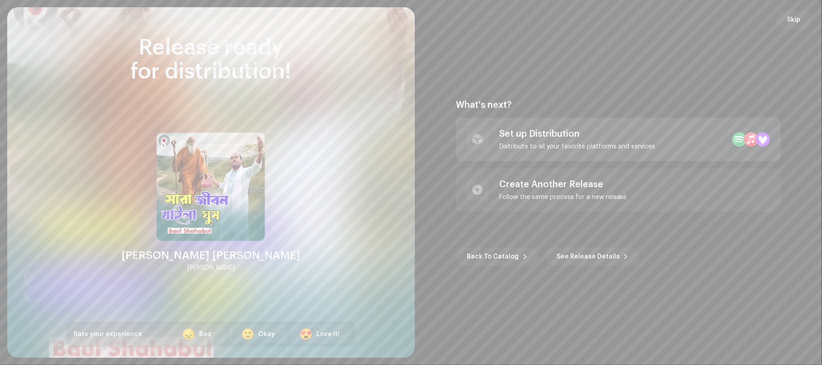
click at [627, 135] on div "Set up Distribution" at bounding box center [577, 134] width 156 height 11
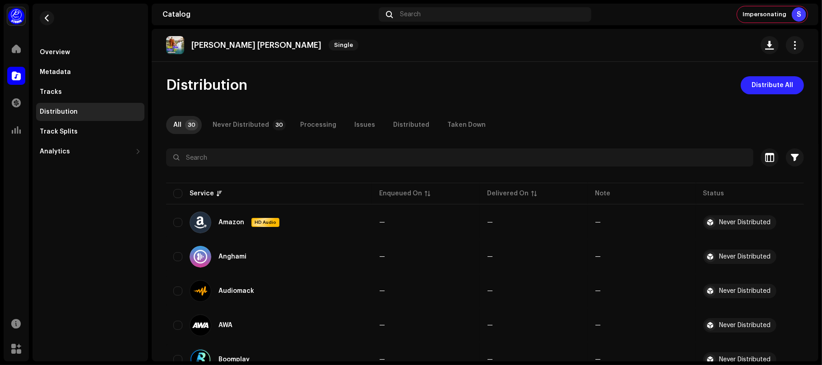
click at [774, 82] on span "Distribute All" at bounding box center [772, 85] width 42 height 18
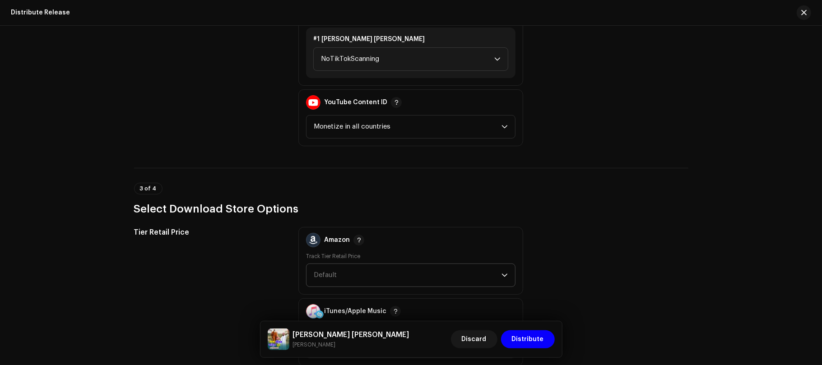
scroll to position [1130, 0]
click at [423, 64] on span "NoTikTokScanning" at bounding box center [407, 59] width 173 height 23
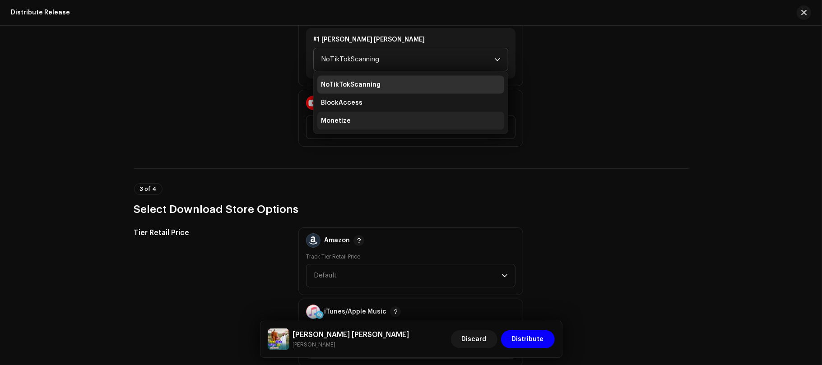
click at [366, 122] on li "Monetize" at bounding box center [410, 121] width 187 height 18
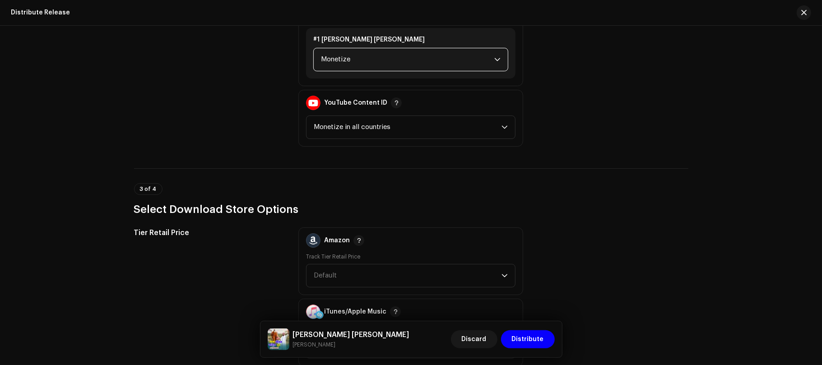
scroll to position [1454, 0]
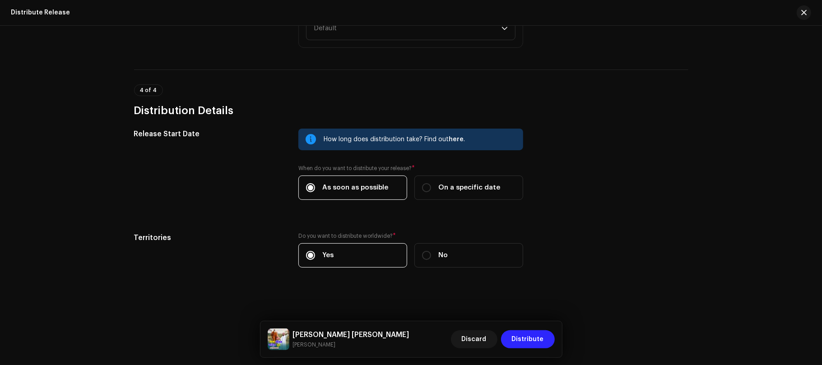
click at [533, 345] on span "Distribute" at bounding box center [528, 339] width 32 height 18
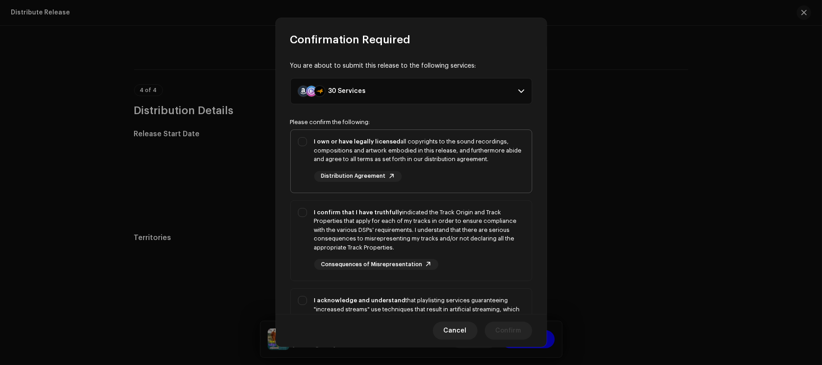
click at [481, 136] on div "I own or have legally licensed all copyrights to the sound recordings, composit…" at bounding box center [411, 159] width 241 height 59
checkbox input "true"
click at [498, 252] on div "I confirm that I have truthfully indicated the Track Origin and Track Propertie…" at bounding box center [419, 230] width 210 height 44
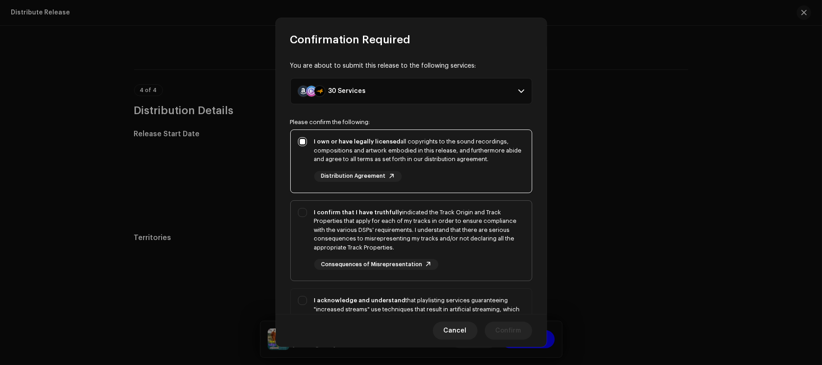
checkbox input "true"
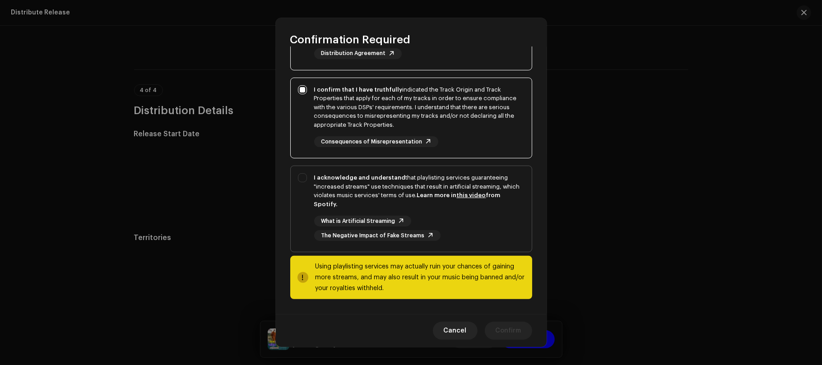
click at [506, 201] on div "I acknowledge and understand that playlisting services guaranteeing "increased …" at bounding box center [419, 190] width 210 height 35
checkbox input "true"
click at [509, 330] on span "Confirm" at bounding box center [509, 331] width 26 height 18
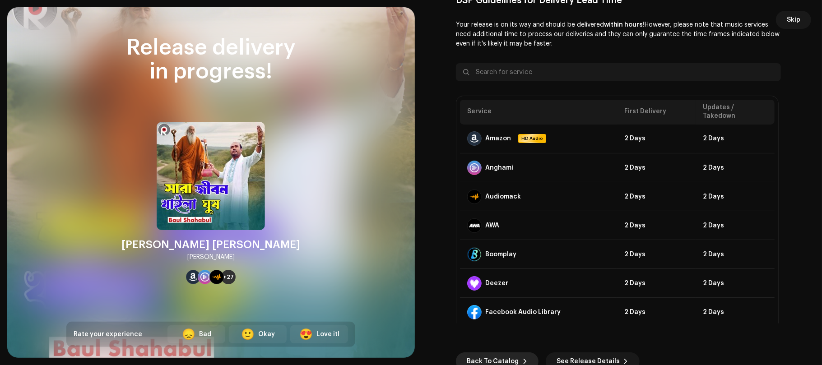
click at [510, 357] on span "Back To Catalog" at bounding box center [493, 361] width 52 height 18
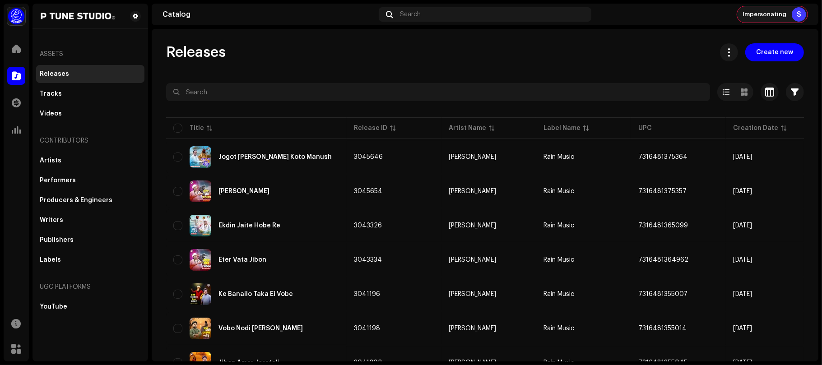
click at [774, 17] on span "Impersonating" at bounding box center [764, 14] width 44 height 7
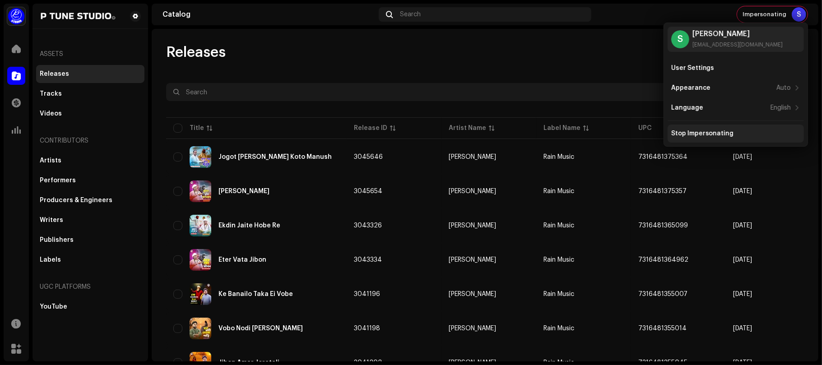
click at [712, 134] on div "Stop Impersonating" at bounding box center [702, 133] width 63 height 7
